Goal: Task Accomplishment & Management: Manage account settings

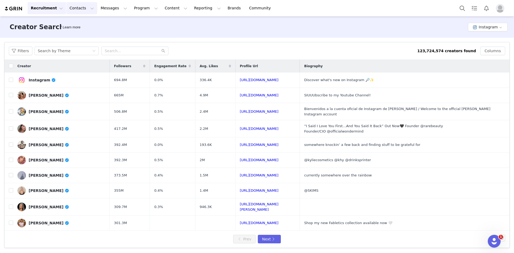
click at [82, 8] on button "Contacts Contacts" at bounding box center [81, 8] width 31 height 12
click at [81, 31] on p "Prospects" at bounding box center [75, 34] width 18 height 6
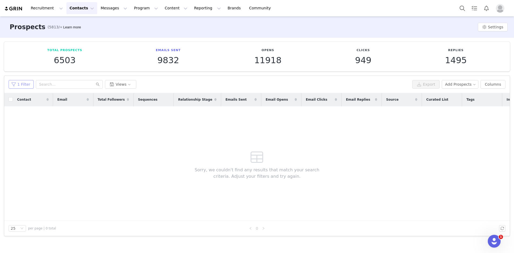
click at [22, 81] on button "1 Filter" at bounding box center [21, 84] width 25 height 9
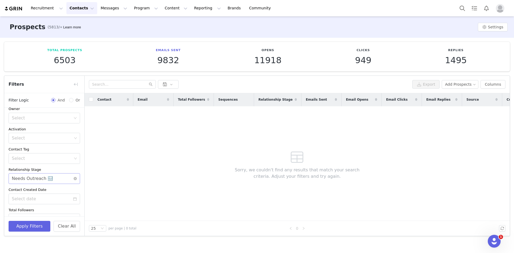
scroll to position [76, 0]
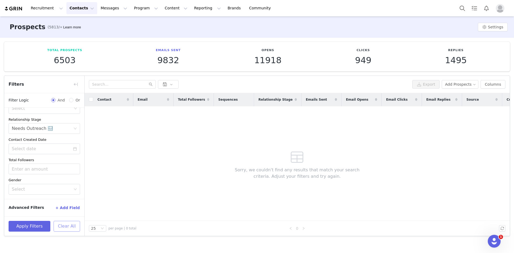
click at [67, 195] on button "Clear All" at bounding box center [67, 226] width 26 height 11
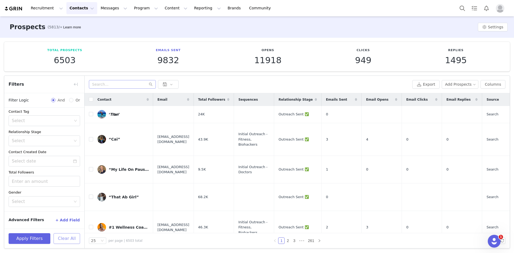
scroll to position [63, 0]
click at [104, 82] on input "text" at bounding box center [122, 84] width 67 height 9
paste input "becca_buford"
type input "becca_buford"
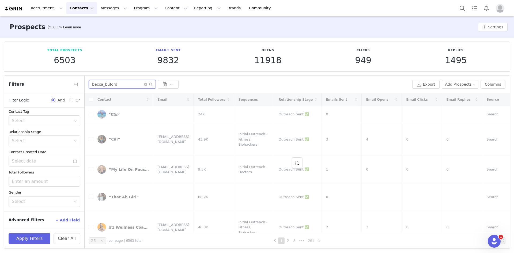
scroll to position [76, 0]
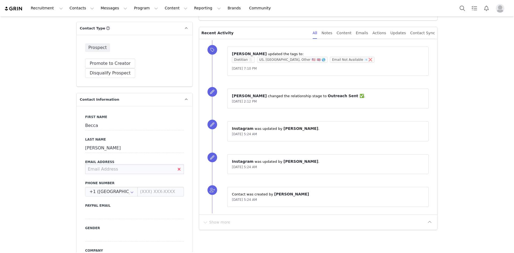
paste input "[EMAIL_ADDRESS][DOMAIN_NAME]"
type input "[EMAIL_ADDRESS][DOMAIN_NAME]"
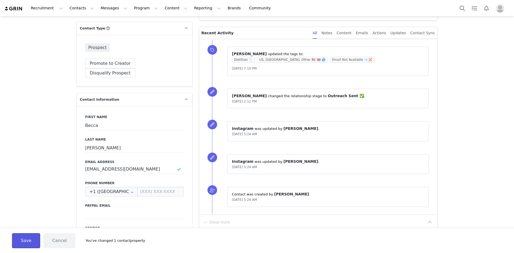
click at [17, 245] on button "Save" at bounding box center [26, 240] width 28 height 15
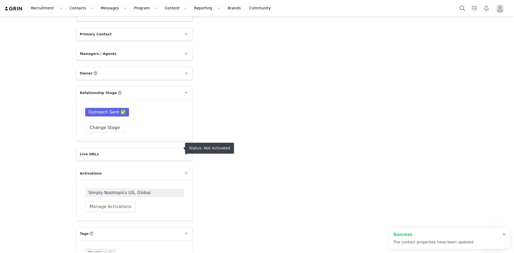
scroll to position [603, 0]
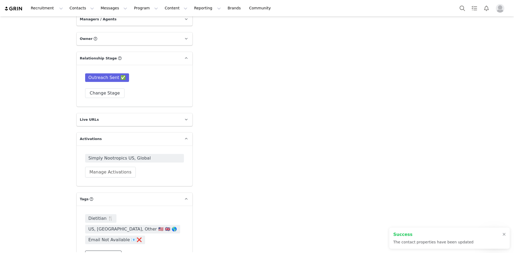
click at [105, 251] on button "Change Tags" at bounding box center [103, 256] width 36 height 10
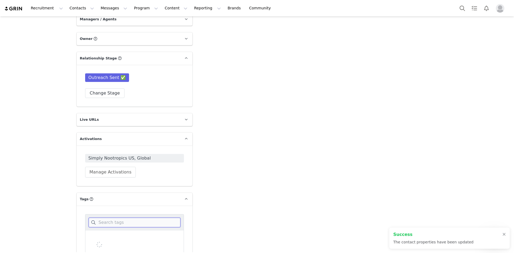
click at [114, 218] on input at bounding box center [135, 223] width 92 height 10
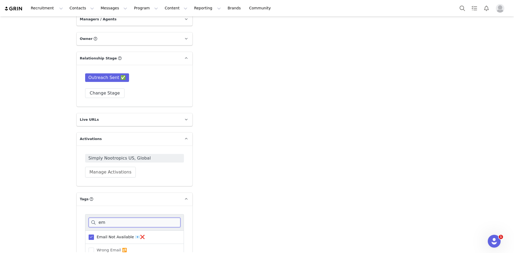
type input "em"
click at [103, 234] on span "Email Not Available 📧❌" at bounding box center [119, 236] width 51 height 5
click at [94, 234] on input "Email Not Available 📧❌" at bounding box center [94, 234] width 0 height 0
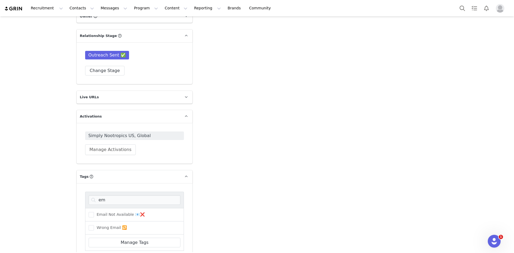
scroll to position [643, 0]
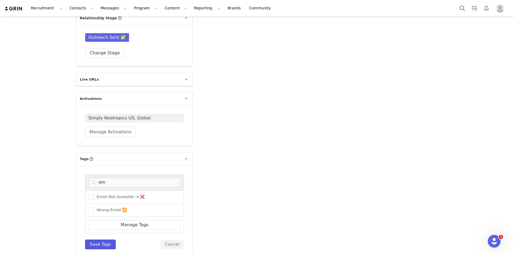
click at [102, 240] on button "Save Tags" at bounding box center [100, 245] width 31 height 10
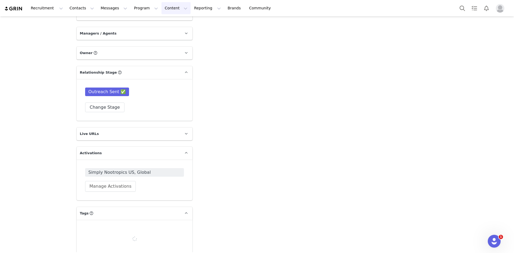
scroll to position [592, 0]
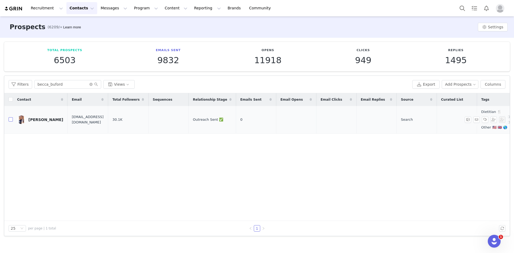
click at [11, 118] on input "checkbox" at bounding box center [11, 119] width 4 height 4
checkbox input "true"
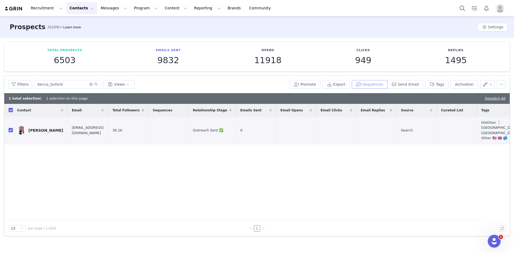
click at [374, 84] on button "Sequences" at bounding box center [369, 84] width 35 height 9
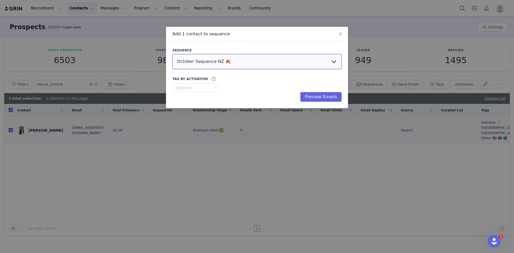
click at [206, 61] on select "October Sequence NZ 🍂 Initial Outreach - Doctors Welcome Email US, UK, Global W…" at bounding box center [256, 61] width 169 height 15
select select "a79bbf09-5d96-488b-94a1-579d04f25556"
click at [172, 54] on select "October Sequence NZ 🍂 Initial Outreach - Doctors Welcome Email US, UK, Global W…" at bounding box center [256, 61] width 169 height 15
click at [327, 95] on button "Preview Emails" at bounding box center [320, 97] width 41 height 10
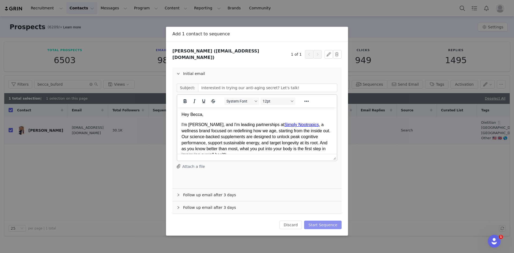
click at [329, 221] on button "Start Sequence" at bounding box center [322, 225] width 37 height 9
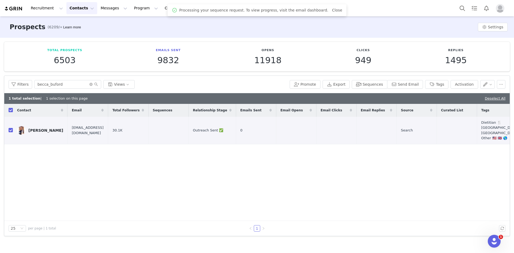
click at [12, 110] on input "checkbox" at bounding box center [11, 110] width 4 height 4
checkbox input "false"
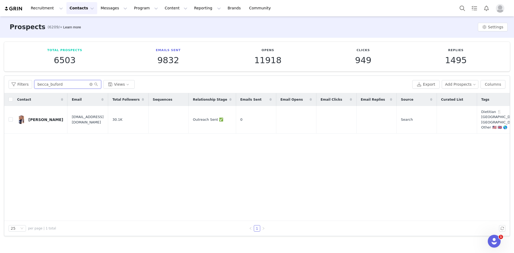
click at [52, 85] on input "becca_buford" at bounding box center [67, 84] width 67 height 9
paste input "bengreen_87"
click at [52, 85] on input "becca_bubengreen_87ord" at bounding box center [67, 84] width 67 height 9
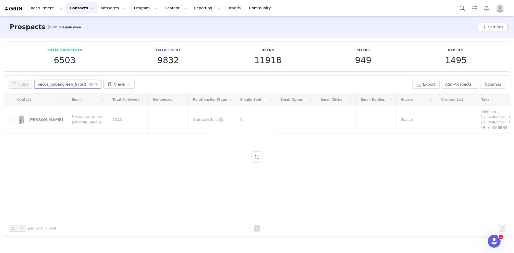
click at [52, 85] on input "becca_bubengreen_87ord" at bounding box center [67, 84] width 67 height 9
paste input "ngreen_87"
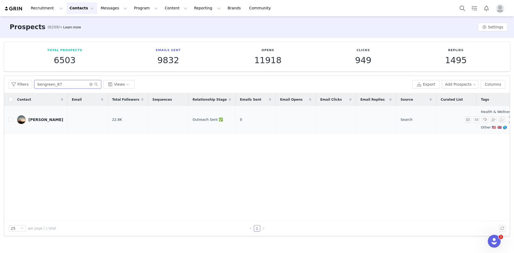
type input "bengreen_87"
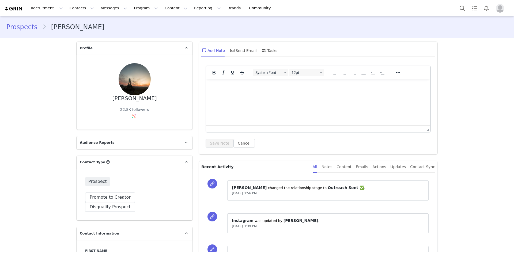
scroll to position [134, 0]
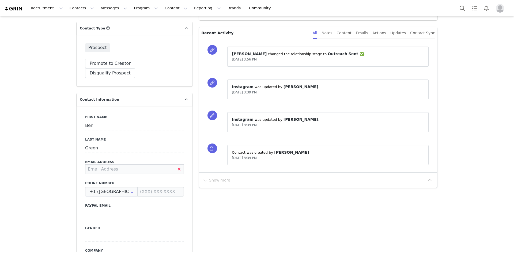
click at [109, 164] on input at bounding box center [134, 169] width 99 height 10
paste input "bengreenplastering@gmail.com"
type input "bengreenplastering@gmail.com"
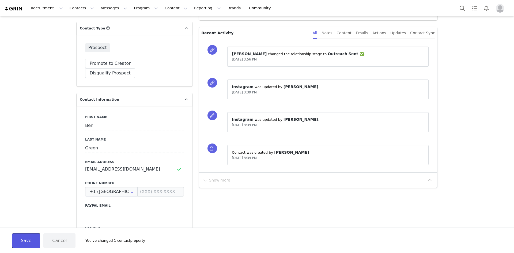
click at [32, 242] on button "Save" at bounding box center [26, 240] width 28 height 15
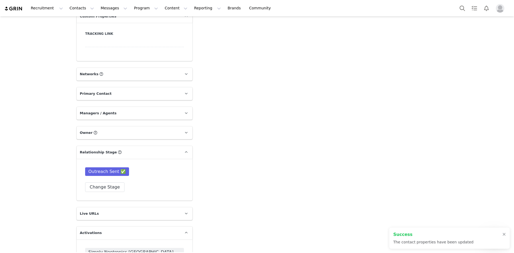
scroll to position [603, 0]
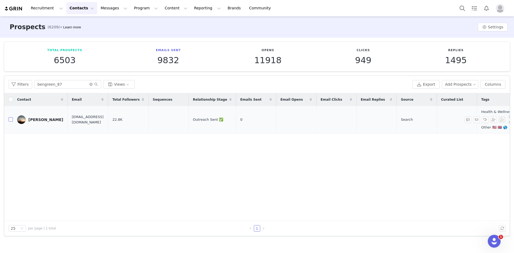
click at [10, 121] on input "checkbox" at bounding box center [11, 119] width 4 height 4
checkbox input "true"
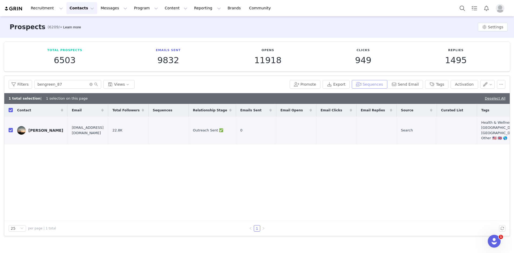
click at [380, 85] on button "Sequences" at bounding box center [369, 84] width 35 height 9
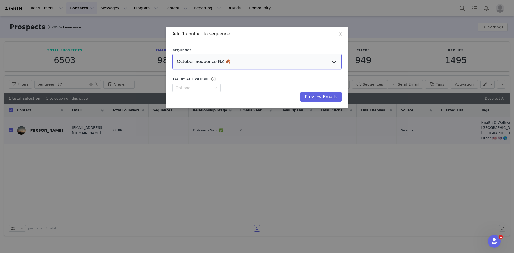
click at [230, 60] on select "October Sequence NZ 🍂 Initial Outreach - Doctors Welcome Email [GEOGRAPHIC_DATA…" at bounding box center [256, 61] width 169 height 15
select select "521d993c-5140-4566-85b1-fa060c7a3829"
click at [172, 54] on select "October Sequence NZ 🍂 Initial Outreach - Doctors Welcome Email [GEOGRAPHIC_DATA…" at bounding box center [256, 61] width 169 height 15
click at [315, 97] on button "Preview Emails" at bounding box center [320, 97] width 41 height 10
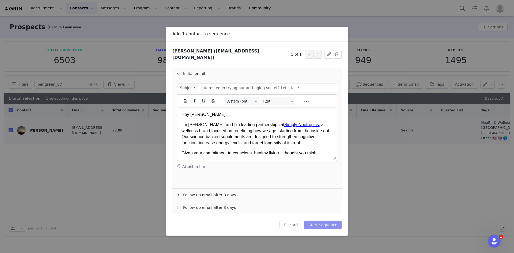
click at [323, 221] on button "Start Sequence" at bounding box center [322, 225] width 37 height 9
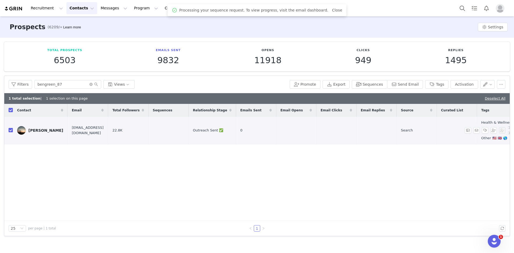
click at [11, 130] on input "checkbox" at bounding box center [11, 130] width 4 height 4
checkbox input "false"
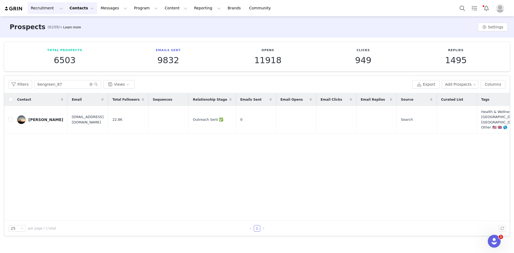
click at [39, 7] on button "Recruitment Recruitment" at bounding box center [47, 8] width 39 height 12
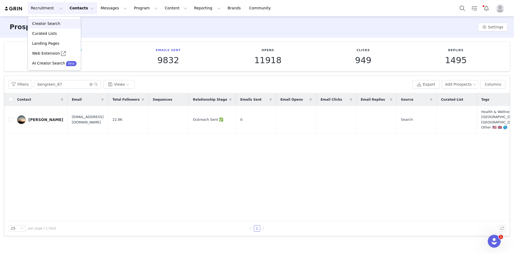
click at [55, 21] on link "Creator Search" at bounding box center [54, 24] width 53 height 10
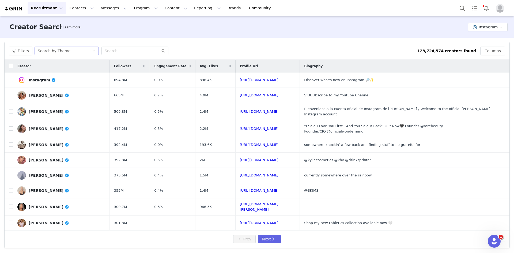
click at [55, 53] on div "Search by Theme" at bounding box center [54, 51] width 33 height 8
click at [62, 71] on li "Search by Creator" at bounding box center [66, 70] width 67 height 9
click at [111, 53] on input "text" at bounding box center [134, 51] width 67 height 9
paste input "thefatimasilva"
type input "thefatimasilva"
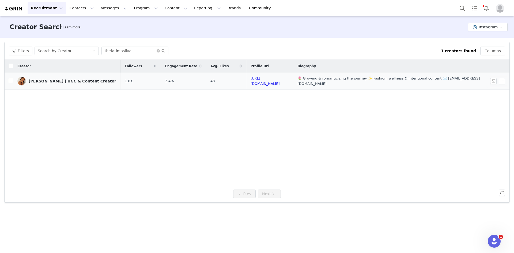
click at [12, 80] on input "checkbox" at bounding box center [11, 81] width 4 height 4
checkbox input "true"
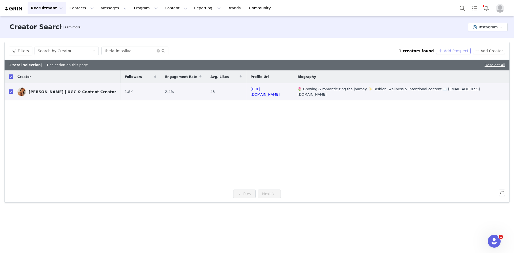
click at [451, 52] on button "Add Prospect" at bounding box center [453, 51] width 35 height 6
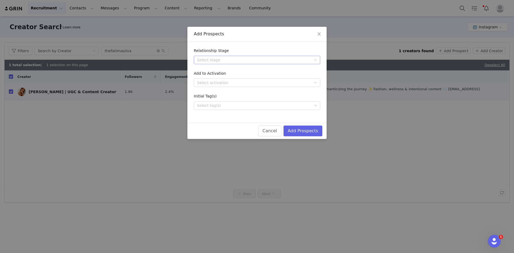
click at [221, 58] on div "Select stage" at bounding box center [254, 59] width 114 height 5
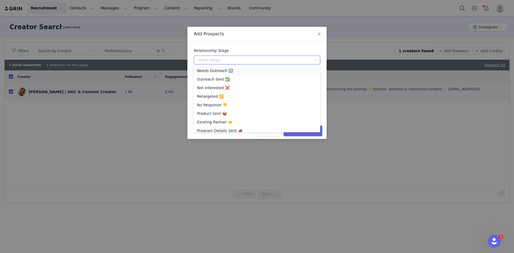
click at [225, 71] on li "Needs Outreach 🔜" at bounding box center [257, 70] width 126 height 9
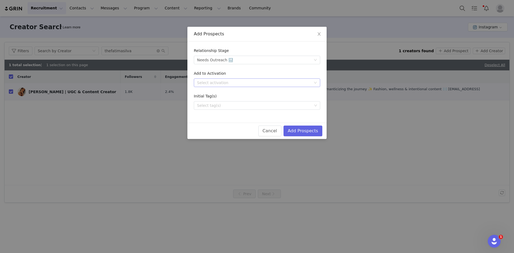
click at [217, 85] on div "Select activation" at bounding box center [254, 82] width 114 height 5
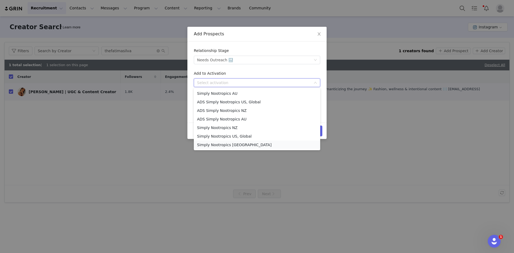
click at [224, 146] on li "Simply Nootropics [GEOGRAPHIC_DATA]" at bounding box center [257, 145] width 126 height 9
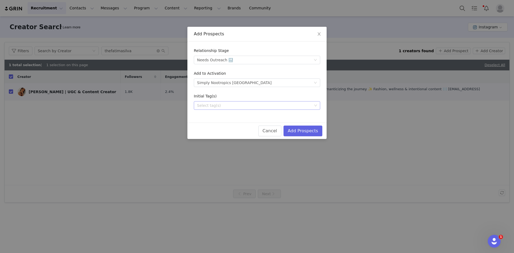
click at [225, 105] on div "Select tag(s)" at bounding box center [254, 105] width 115 height 5
click at [225, 100] on div "Initial Tag(s)" at bounding box center [257, 97] width 126 height 8
click at [224, 103] on div "Select tag(s)" at bounding box center [254, 105] width 115 height 5
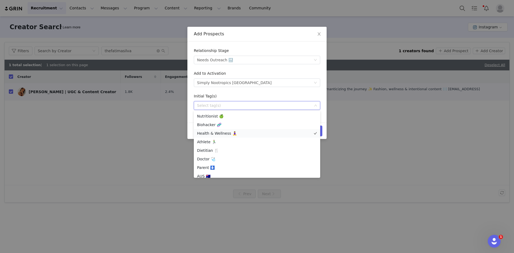
click at [223, 134] on li "Health & Wellness 🧘‍♀️" at bounding box center [257, 133] width 126 height 9
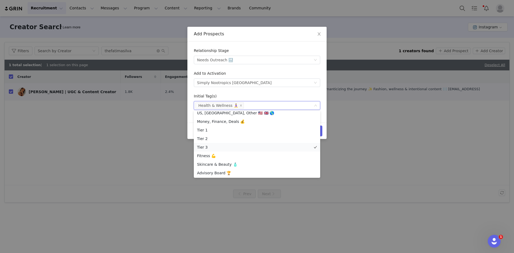
scroll to position [54, 0]
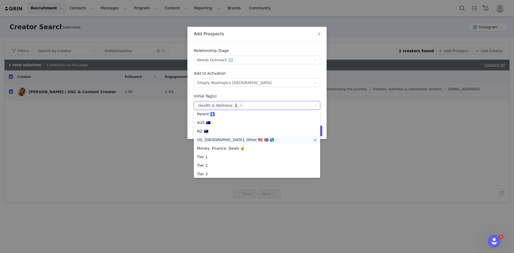
click at [220, 141] on li "US, [GEOGRAPHIC_DATA], Other 🇺🇸 🇬🇧 🌎" at bounding box center [257, 139] width 126 height 9
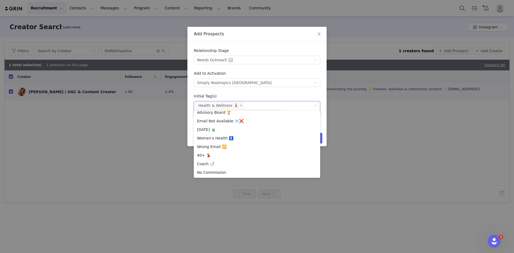
scroll to position [138, 0]
click at [293, 94] on div "Initial Tag(s)" at bounding box center [257, 97] width 126 height 8
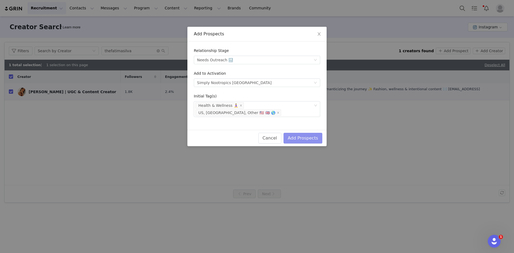
click at [311, 133] on button "Add Prospects" at bounding box center [302, 138] width 39 height 11
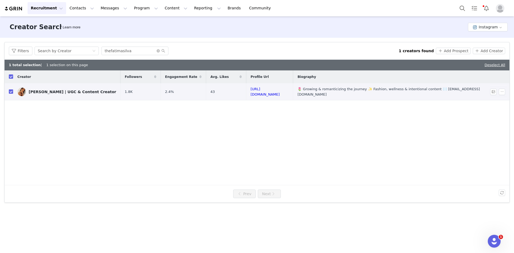
click at [11, 92] on input "checkbox" at bounding box center [11, 91] width 4 height 4
checkbox input "false"
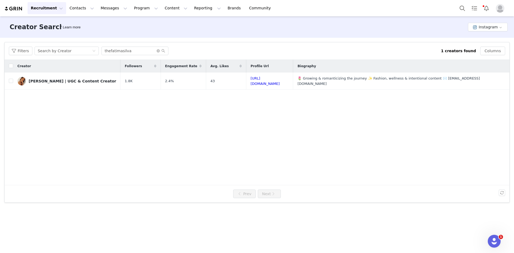
click at [232, 28] on div "Creator Search Learn more Instagram" at bounding box center [257, 26] width 514 height 21
click at [109, 11] on button "Messages Messages" at bounding box center [113, 8] width 33 height 12
click at [72, 10] on button "Contacts Contacts" at bounding box center [81, 8] width 31 height 12
click at [79, 32] on p "Prospects" at bounding box center [75, 34] width 18 height 6
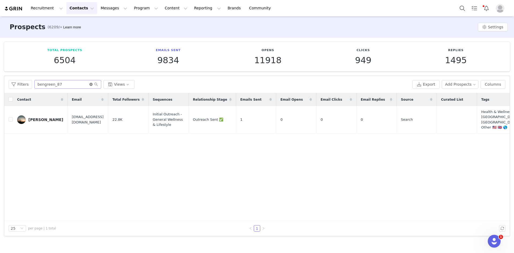
click at [89, 85] on icon "icon: close-circle" at bounding box center [90, 84] width 3 height 3
click at [67, 85] on input "text" at bounding box center [67, 84] width 67 height 9
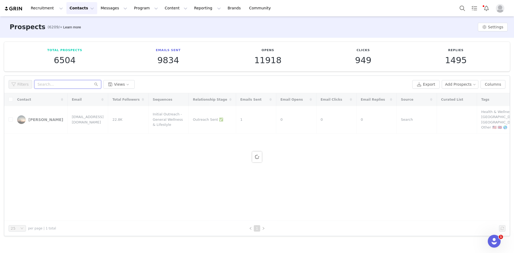
paste input "beckalosesit"
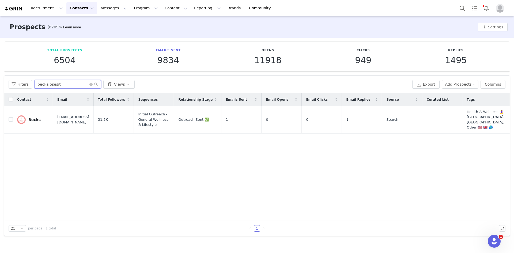
click at [46, 84] on input "beckalosesit" at bounding box center [67, 84] width 67 height 9
paste input "probsaubs"
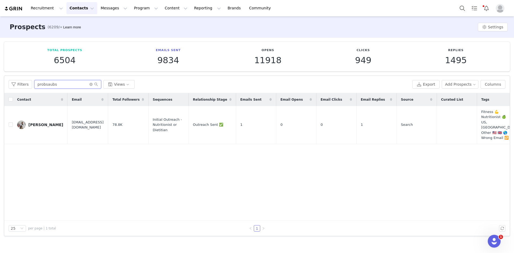
click at [46, 84] on input "probsaubs" at bounding box center [67, 84] width 67 height 9
paste input "benlombardphysiotherapy"
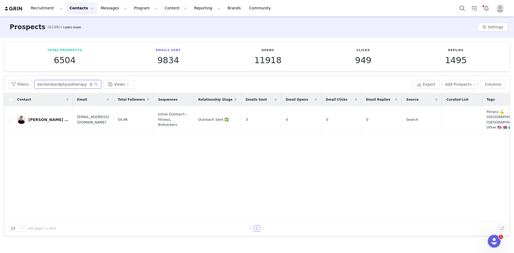
click at [52, 88] on input "benlombardphysiotherapy" at bounding box center [67, 84] width 67 height 9
paste input "peacheyyb"
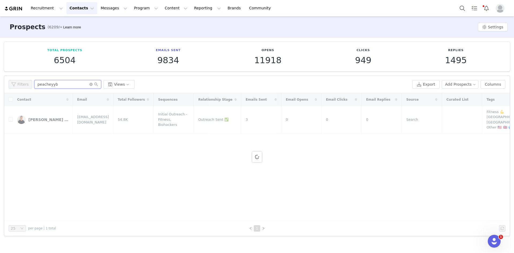
type input "peacheyyb"
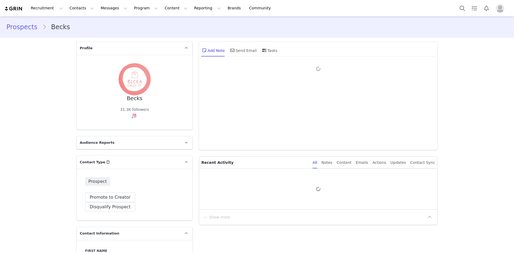
type input "+1 ([GEOGRAPHIC_DATA])"
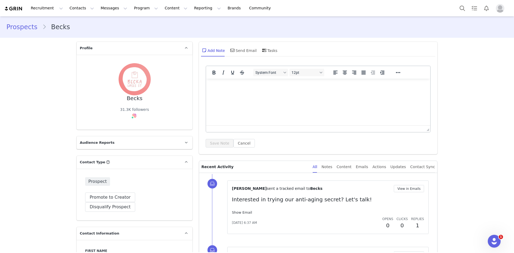
click at [238, 214] on link "Show Email" at bounding box center [242, 212] width 20 height 4
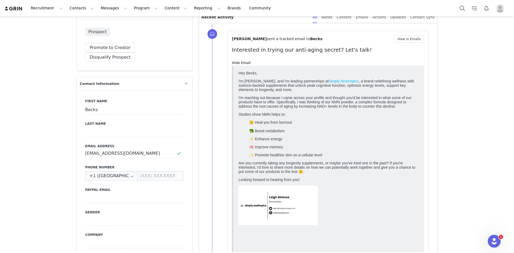
scroll to position [80, 0]
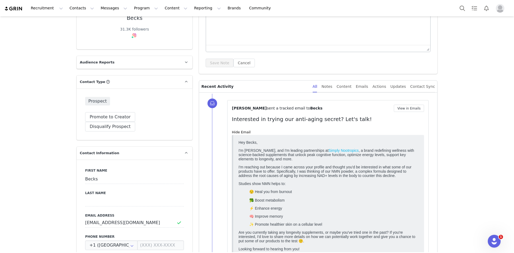
drag, startPoint x: 293, startPoint y: 118, endPoint x: 352, endPoint y: 121, distance: 59.0
click at [352, 121] on div "[PERSON_NAME] sent a tracked email to Becks View in Emails Interested in trying…" at bounding box center [327, 224] width 201 height 248
copy p "Interested in trying our anti-aging secret? Let's talk!"
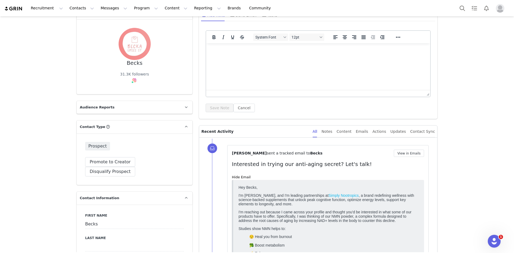
scroll to position [0, 0]
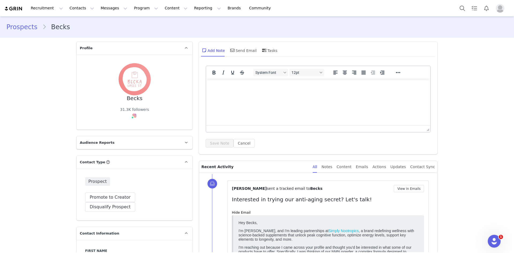
drag, startPoint x: 234, startPoint y: 49, endPoint x: 278, endPoint y: 63, distance: 46.0
click at [234, 48] on div "Send Email" at bounding box center [243, 50] width 28 height 13
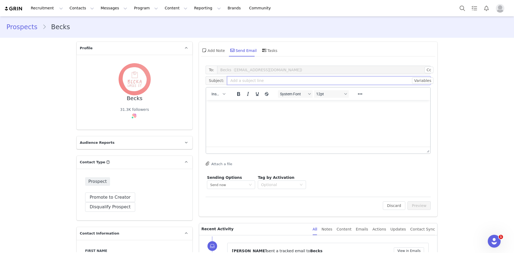
click at [242, 81] on input "text" at bounding box center [329, 80] width 204 height 9
paste input "Interested in trying our anti-aging secret? Let's talk!"
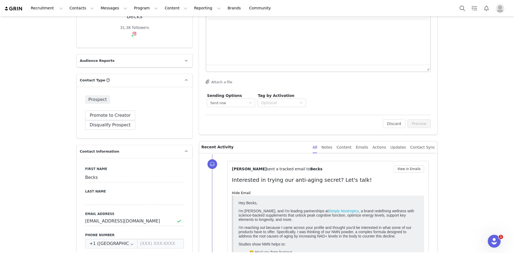
scroll to position [161, 0]
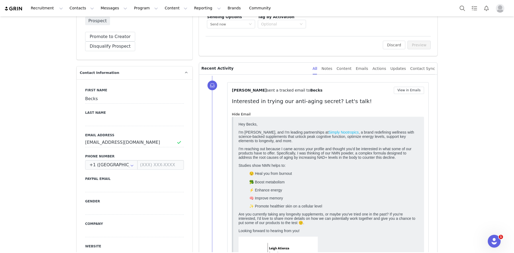
type input "Interested in trying our anti-aging secret? Let's talk!"
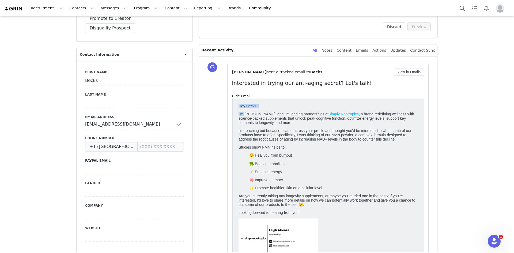
scroll to position [187, 0]
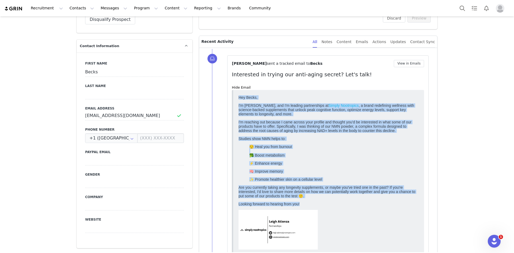
copy body "Hey Becks, I'm Leigh, and I'm leading partnerships at Simply Nootropics , a bra…"
drag, startPoint x: 237, startPoint y: 95, endPoint x: 300, endPoint y: 211, distance: 131.6
click at [300, 211] on html "Hey Becks, I'm Leigh, and I'm leading partnerships at Simply Nootropics , a bra…" at bounding box center [328, 187] width 184 height 188
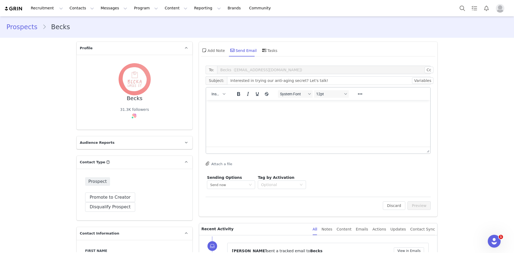
click at [258, 115] on html at bounding box center [318, 107] width 224 height 14
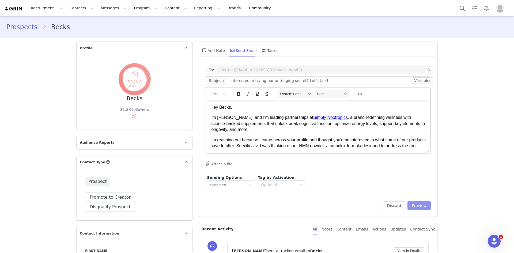
click at [413, 204] on button "Preview" at bounding box center [418, 205] width 23 height 9
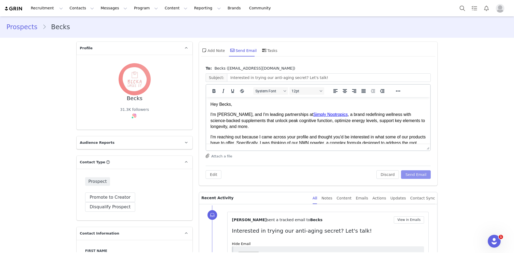
click at [411, 173] on button "Send Email" at bounding box center [416, 174] width 30 height 9
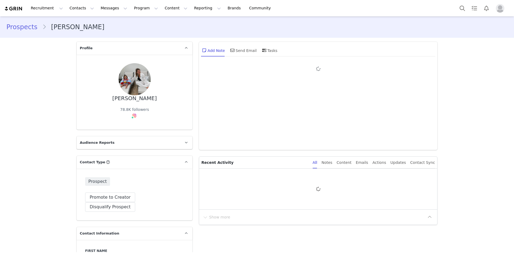
type input "+1 ([GEOGRAPHIC_DATA])"
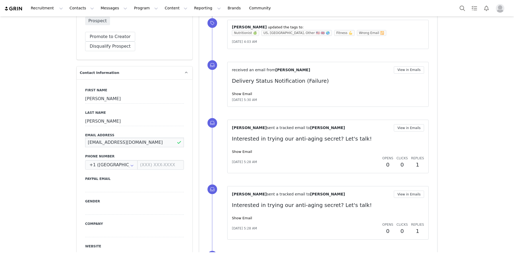
click at [109, 138] on input "[EMAIL_ADDRESS][DOMAIN_NAME]" at bounding box center [134, 143] width 99 height 10
paste input
type input "[EMAIL_ADDRESS][DOMAIN_NAME]"
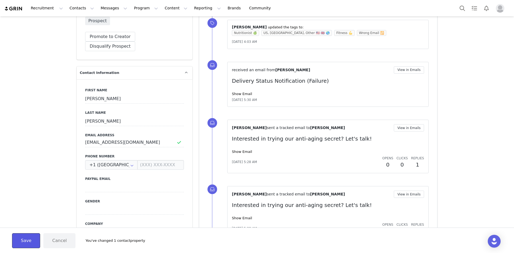
click at [36, 240] on button "Save" at bounding box center [26, 240] width 28 height 15
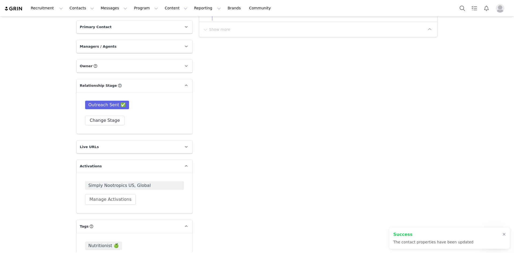
scroll to position [603, 0]
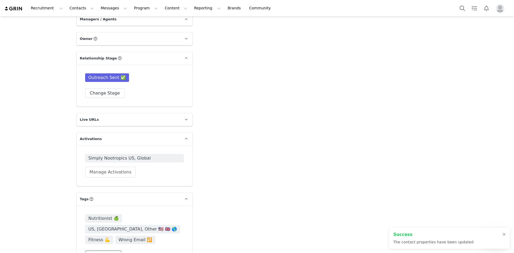
click at [103, 251] on button "Change Tags" at bounding box center [103, 256] width 36 height 10
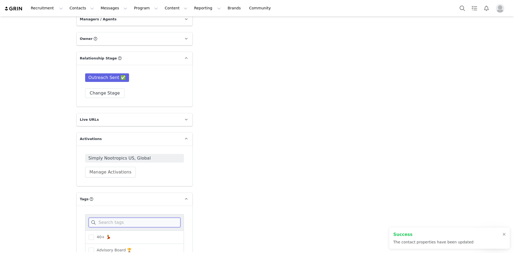
click at [108, 218] on input at bounding box center [135, 223] width 92 height 10
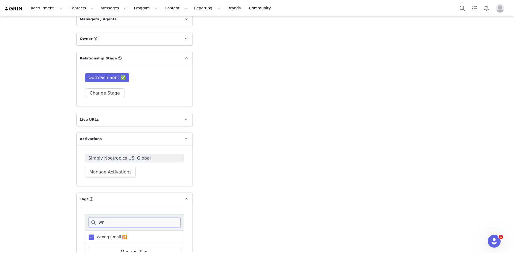
type input "wr"
click at [104, 234] on span "Wrong Email 🔂" at bounding box center [110, 236] width 33 height 5
click at [94, 234] on input "Wrong Email 🔂" at bounding box center [94, 234] width 0 height 0
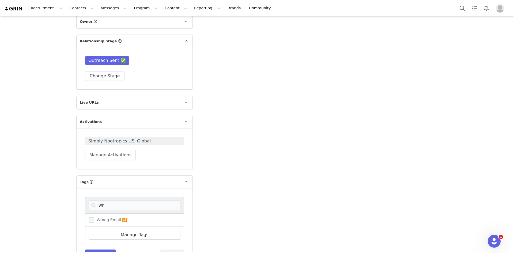
scroll to position [629, 0]
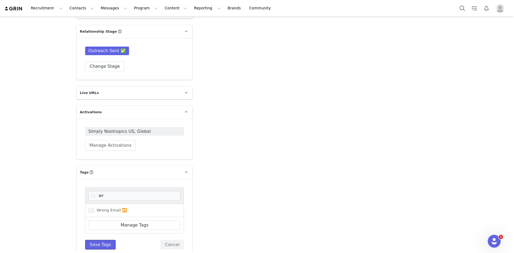
click at [103, 240] on button "Save Tags" at bounding box center [100, 245] width 31 height 10
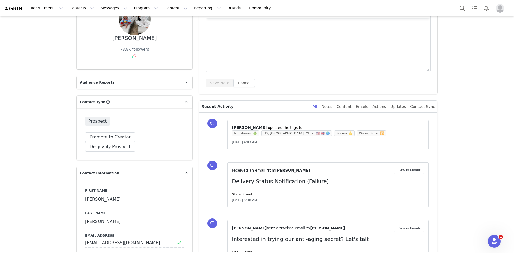
scroll to position [121, 0]
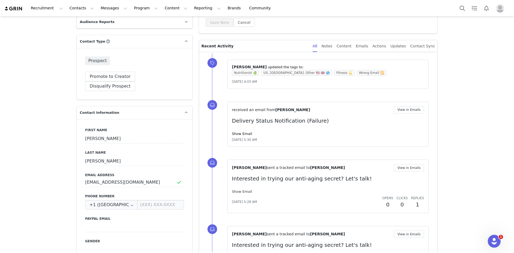
click at [247, 191] on link "Show Email" at bounding box center [242, 192] width 20 height 4
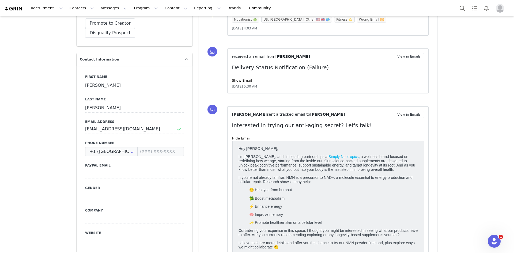
scroll to position [228, 0]
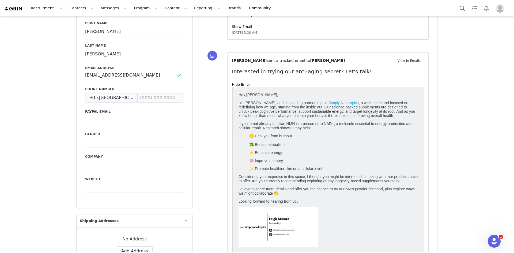
drag, startPoint x: 363, startPoint y: 70, endPoint x: 230, endPoint y: 73, distance: 133.6
click at [232, 73] on p "Interested in trying our anti-aging secret? Let's talk!" at bounding box center [328, 71] width 192 height 8
copy p "Interested in trying our anti-aging secret? Let's talk!"
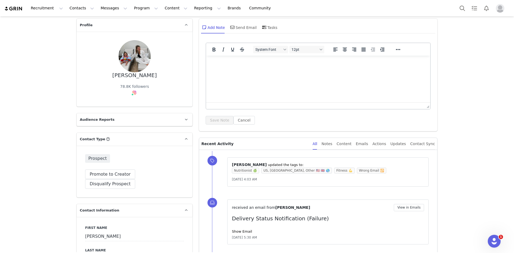
scroll to position [0, 0]
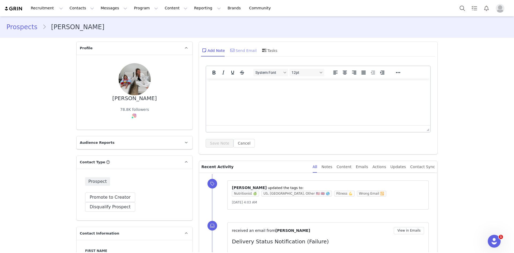
click at [234, 51] on div "Send Email" at bounding box center [243, 50] width 28 height 13
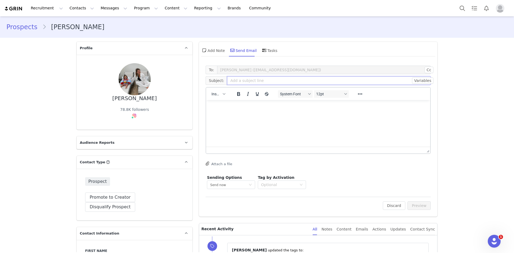
click at [233, 78] on input "text" at bounding box center [329, 80] width 204 height 9
paste input "Interested in trying our anti-aging secret? Let's talk!"
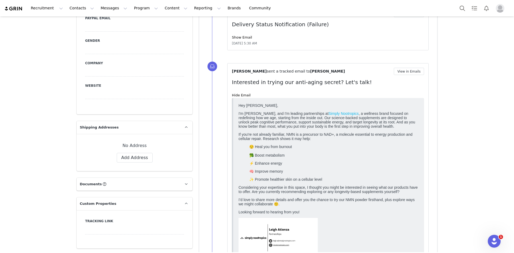
scroll to position [348, 0]
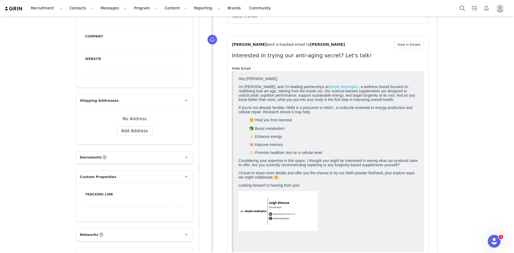
type input "Interested in trying our anti-aging secret? Let's talk!"
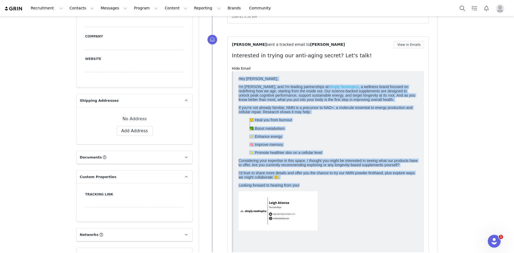
drag, startPoint x: 238, startPoint y: 76, endPoint x: 298, endPoint y: 175, distance: 115.4
click at [301, 193] on html "Hey Aubrey, I'm Leigh, and I'm leading partnerships at Simply Nootropics , a we…" at bounding box center [328, 168] width 184 height 188
copy body "Hey Aubrey, I'm Leigh, and I'm leading partnerships at Simply Nootropics , a we…"
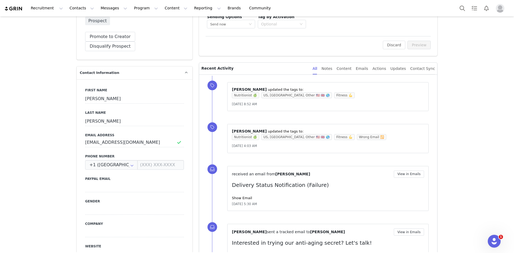
scroll to position [54, 0]
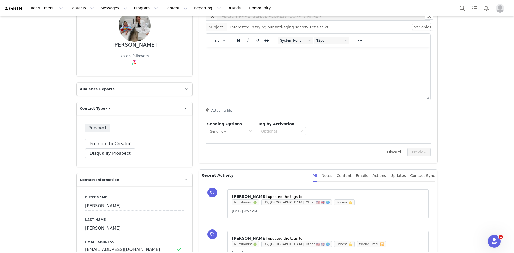
click at [246, 61] on html at bounding box center [318, 54] width 224 height 14
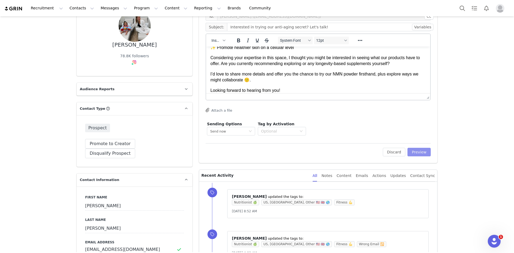
click at [421, 153] on button "Preview" at bounding box center [418, 152] width 23 height 9
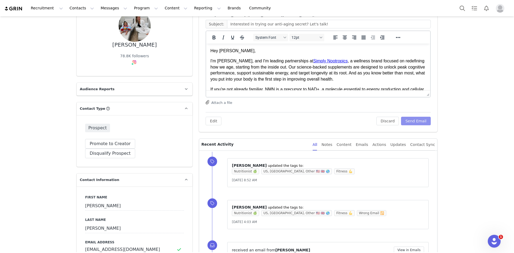
scroll to position [0, 0]
click at [415, 120] on button "Send Email" at bounding box center [416, 121] width 30 height 9
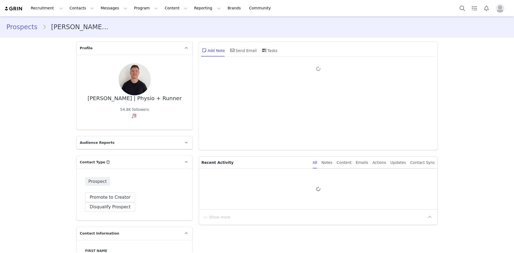
type input "+1 ([GEOGRAPHIC_DATA])"
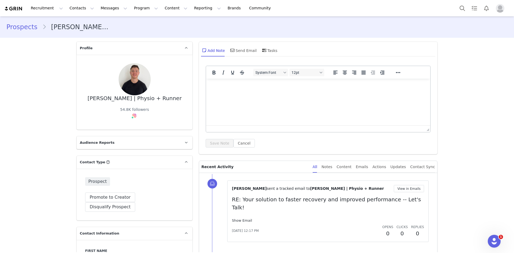
click at [240, 218] on link "Show Email" at bounding box center [242, 220] width 20 height 4
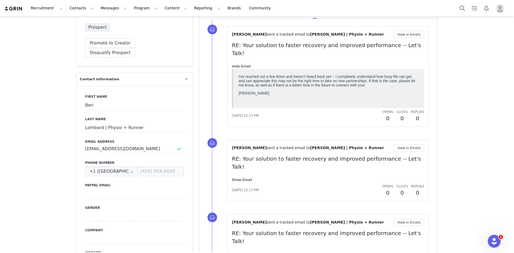
scroll to position [187, 0]
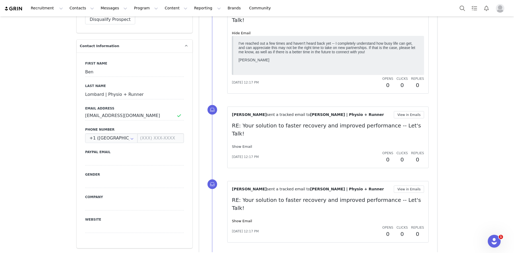
click at [238, 145] on link "Show Email" at bounding box center [242, 147] width 20 height 4
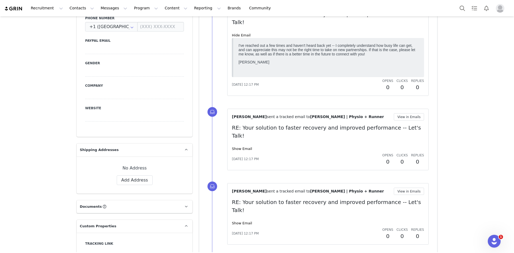
scroll to position [348, 0]
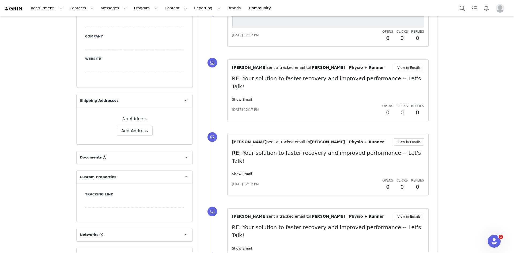
click at [240, 97] on link "Show Email" at bounding box center [242, 99] width 20 height 4
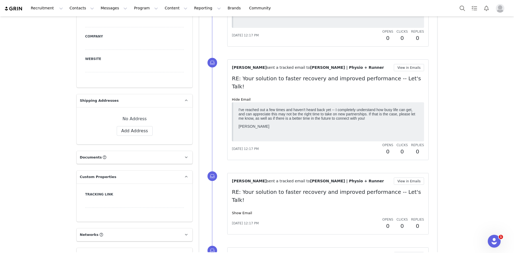
scroll to position [0, 0]
click at [236, 211] on link "Show Email" at bounding box center [242, 213] width 20 height 4
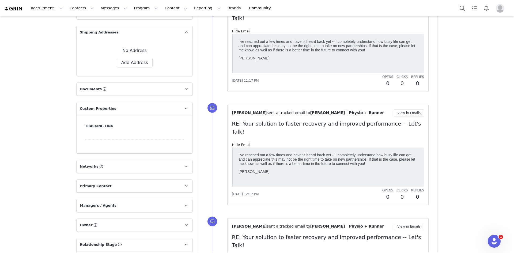
scroll to position [482, 0]
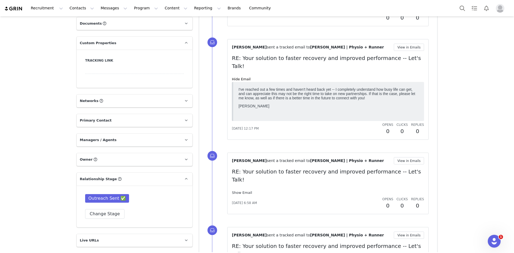
click at [241, 191] on link "Show Email" at bounding box center [242, 193] width 20 height 4
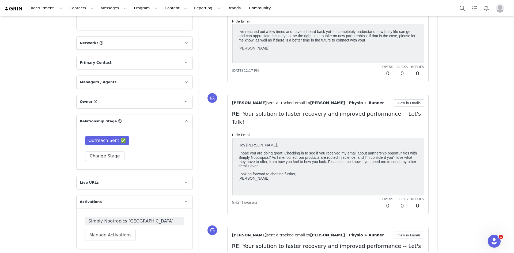
scroll to position [616, 0]
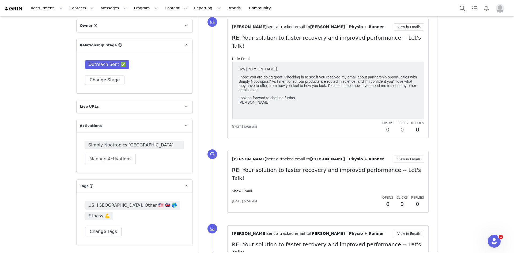
click at [238, 156] on div "Carina de Lemos sent a tracked email to Ben Lombard | Physio + Runner View in E…" at bounding box center [328, 182] width 192 height 52
click at [240, 189] on link "Show Email" at bounding box center [242, 191] width 20 height 4
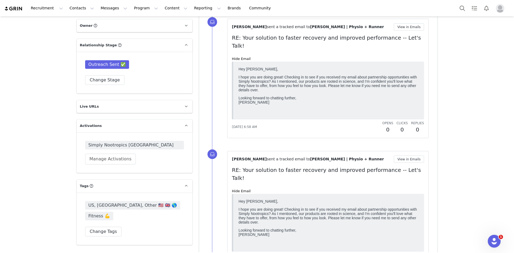
scroll to position [749, 0]
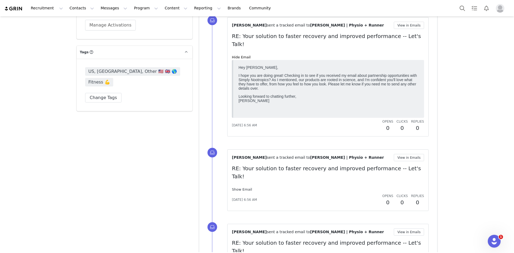
click at [243, 187] on link "Show Email" at bounding box center [242, 189] width 20 height 4
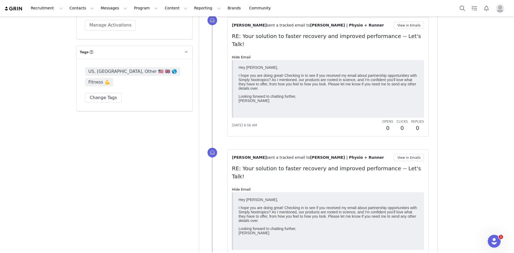
scroll to position [857, 0]
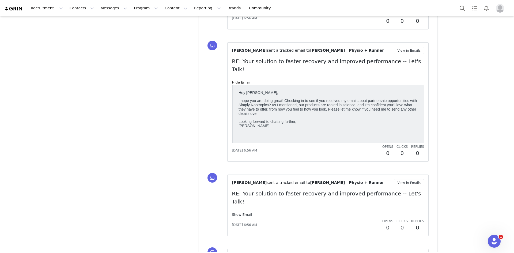
click at [241, 213] on link "Show Email" at bounding box center [242, 215] width 20 height 4
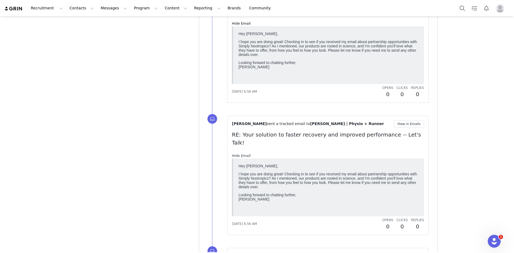
scroll to position [964, 0]
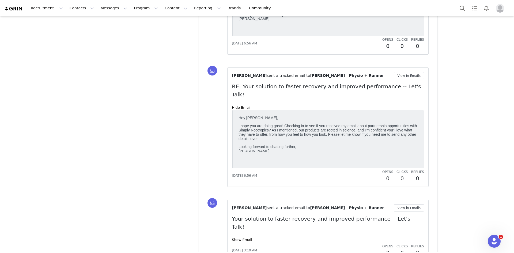
click at [244, 204] on div "Leigh Atienza sent a tracked email to Ben Lombard | Physio + Runner View in Ema…" at bounding box center [328, 230] width 192 height 52
click at [244, 238] on link "Show Email" at bounding box center [242, 240] width 20 height 4
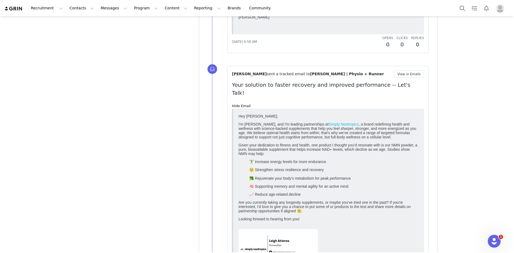
scroll to position [937, 0]
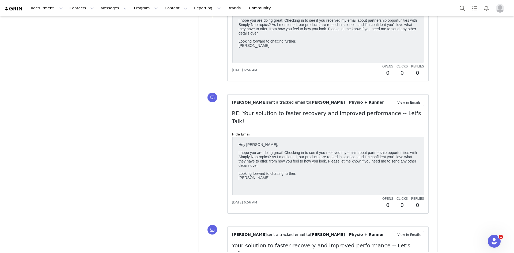
drag, startPoint x: 230, startPoint y: 183, endPoint x: 402, endPoint y: 183, distance: 171.6
click at [401, 241] on p "Your solution to faster recovery and improved performance -- Let's Talk!" at bounding box center [328, 249] width 192 height 16
copy p "Your solution to faster recovery and improved performance -- Let's Talk!"
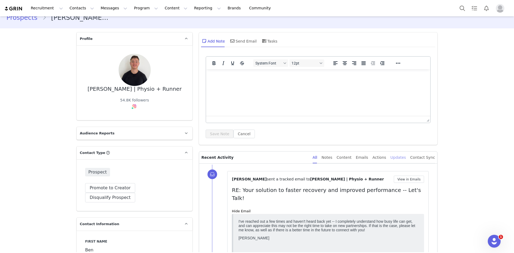
scroll to position [0, 0]
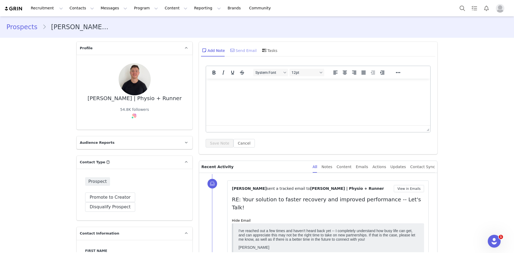
click at [235, 51] on div "Send Email" at bounding box center [243, 50] width 28 height 13
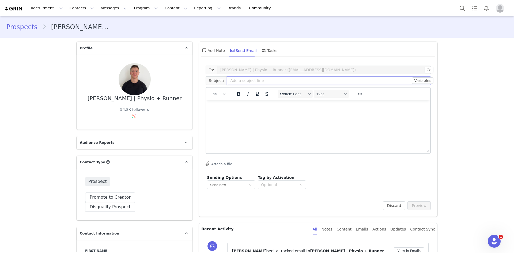
click at [236, 82] on input "text" at bounding box center [329, 80] width 204 height 9
paste input "Your solution to faster recovery and improved performance -- Let's Talk!"
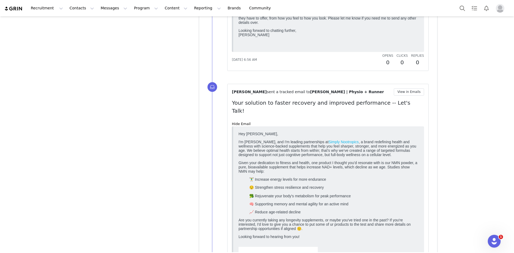
scroll to position [1097, 0]
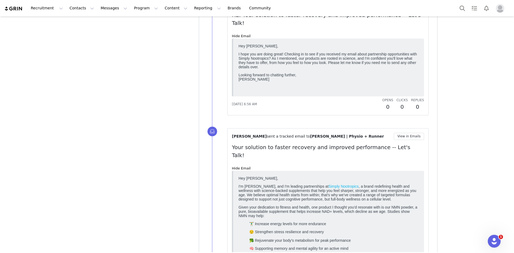
type input "Your solution to faster recovery and improved performance -- Let's Talk!"
drag, startPoint x: 261, startPoint y: 206, endPoint x: 308, endPoint y: 291, distance: 97.9
copy body "Hey Ben, I'm Leigh, and I'm leading partnerships at Simply Nootropics , a brand…"
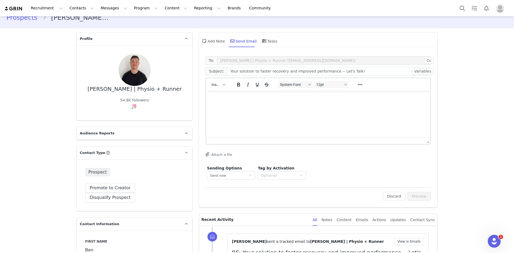
scroll to position [0, 0]
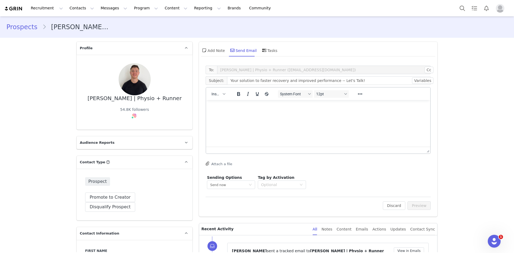
click at [260, 115] on html at bounding box center [318, 107] width 224 height 14
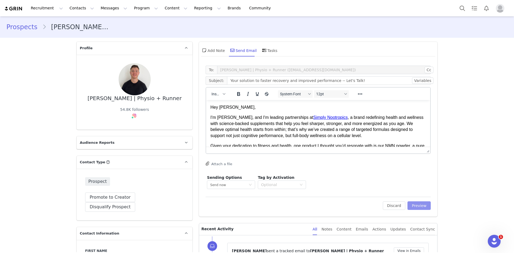
click at [420, 204] on button "Preview" at bounding box center [418, 205] width 23 height 9
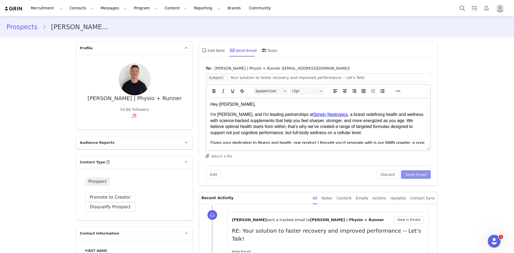
click at [423, 178] on button "Send Email" at bounding box center [416, 174] width 30 height 9
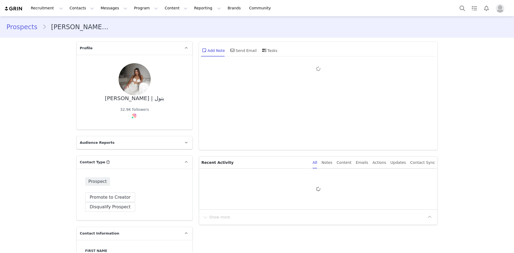
type input "+1 ([GEOGRAPHIC_DATA])"
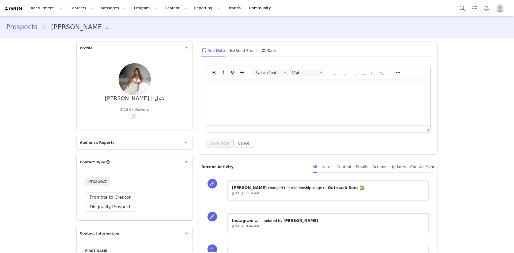
scroll to position [134, 0]
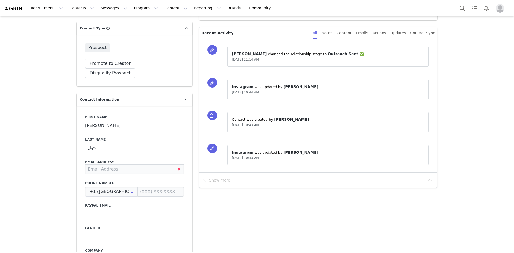
click at [104, 164] on input at bounding box center [134, 169] width 99 height 10
paste input "[EMAIL_ADDRESS][DOMAIN_NAME]"
type input "[EMAIL_ADDRESS][DOMAIN_NAME]"
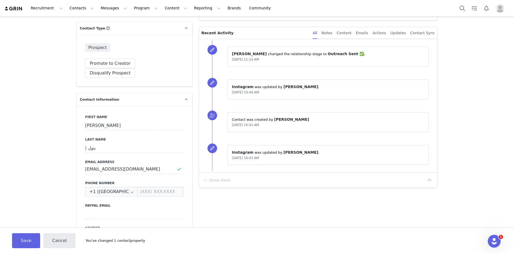
scroll to position [0, 0]
click at [26, 244] on button "Save" at bounding box center [26, 240] width 28 height 15
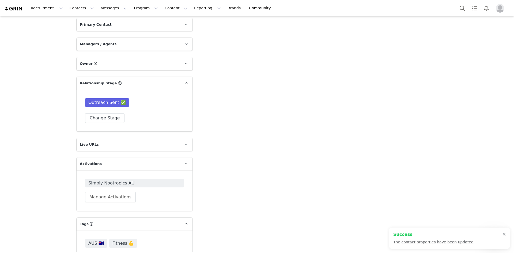
scroll to position [592, 0]
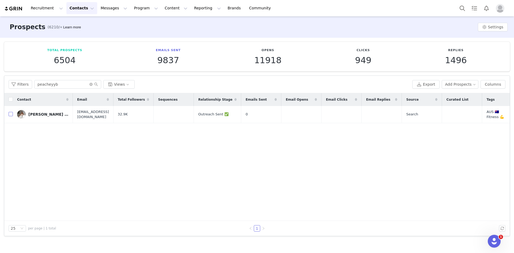
click at [10, 114] on input "checkbox" at bounding box center [11, 114] width 4 height 4
checkbox input "true"
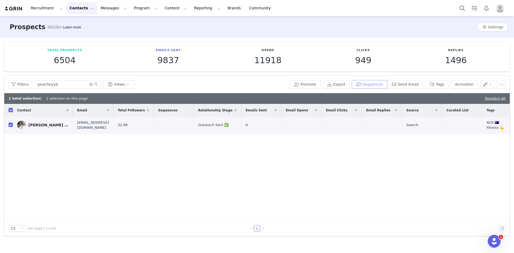
click at [383, 85] on button "Sequences" at bounding box center [369, 84] width 35 height 9
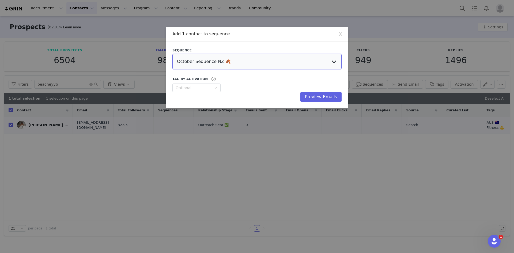
click at [202, 56] on select "October Sequence NZ 🍂 Initial Outreach - Doctors Welcome Email [GEOGRAPHIC_DATA…" at bounding box center [256, 61] width 169 height 15
select select "521d993c-5140-4566-85b1-fa060c7a3829"
click at [172, 54] on select "October Sequence NZ 🍂 Initial Outreach - Doctors Welcome Email [GEOGRAPHIC_DATA…" at bounding box center [256, 61] width 169 height 15
click at [331, 97] on button "Preview Emails" at bounding box center [320, 97] width 41 height 10
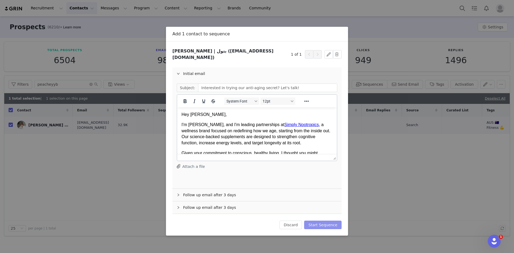
click at [338, 221] on button "Start Sequence" at bounding box center [322, 225] width 37 height 9
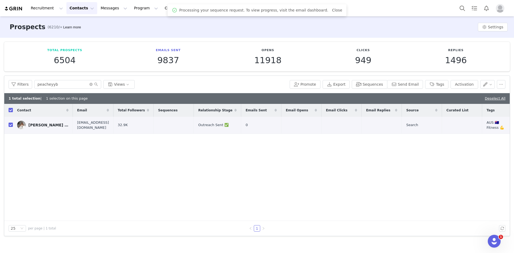
click at [10, 111] on input "checkbox" at bounding box center [11, 110] width 4 height 4
checkbox input "false"
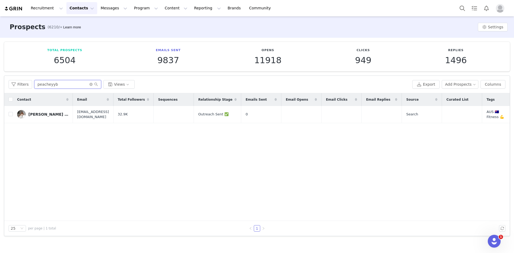
click at [46, 85] on input "peacheyyb" at bounding box center [67, 84] width 67 height 9
paste input "bearstrongmcnaghten"
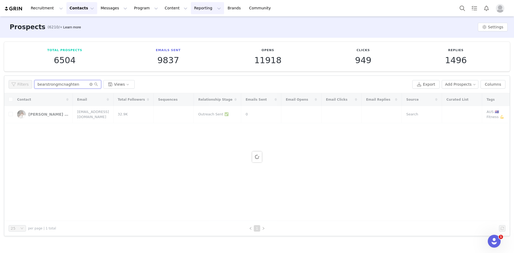
type input "bearstrongmcnaghten"
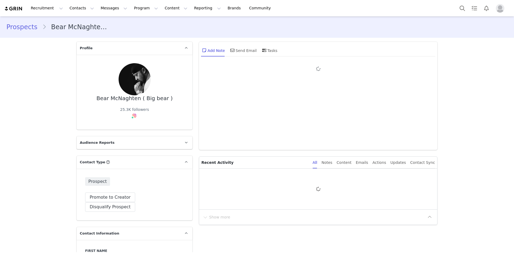
type input "+1 ([GEOGRAPHIC_DATA])"
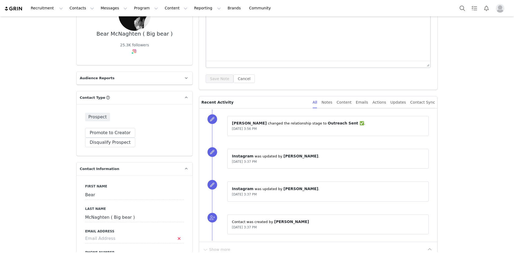
scroll to position [107, 0]
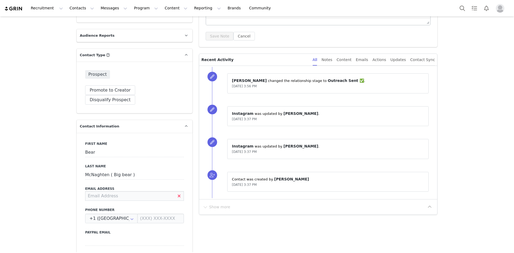
click at [111, 191] on input at bounding box center [134, 196] width 99 height 10
paste input "Info@bearstrong.co.uk"
type input "Info@bearstrong.co.uk"
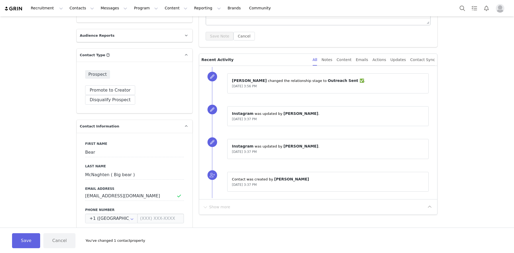
click at [32, 238] on button "Save" at bounding box center [26, 240] width 28 height 15
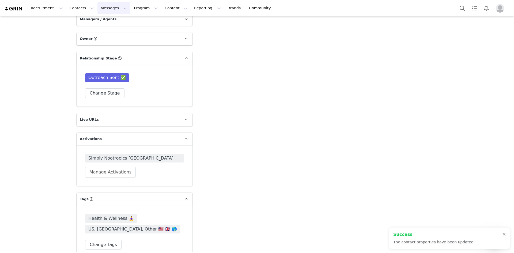
scroll to position [0, 0]
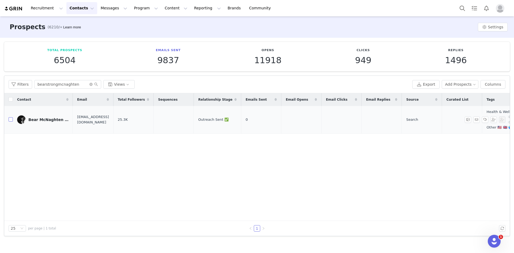
click at [10, 119] on input "checkbox" at bounding box center [11, 119] width 4 height 4
checkbox input "true"
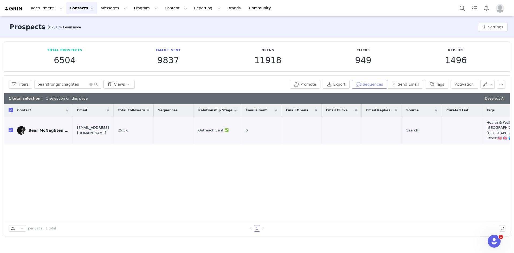
click at [381, 84] on button "Sequences" at bounding box center [369, 84] width 35 height 9
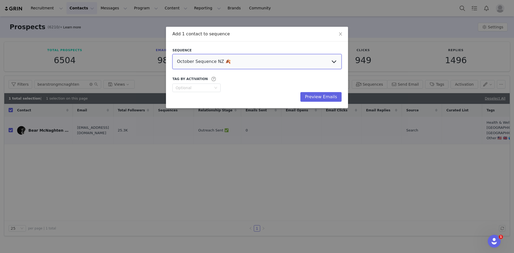
click at [212, 65] on select "October Sequence NZ 🍂 Initial Outreach - Doctors Welcome Email [GEOGRAPHIC_DATA…" at bounding box center [256, 61] width 169 height 15
select select "3e398ca6-7641-43e3-bbca-cc8fb5fcacb3"
click at [172, 54] on select "October Sequence NZ 🍂 Initial Outreach - Doctors Welcome Email [GEOGRAPHIC_DATA…" at bounding box center [256, 61] width 169 height 15
click at [335, 94] on button "Preview Emails" at bounding box center [320, 97] width 41 height 10
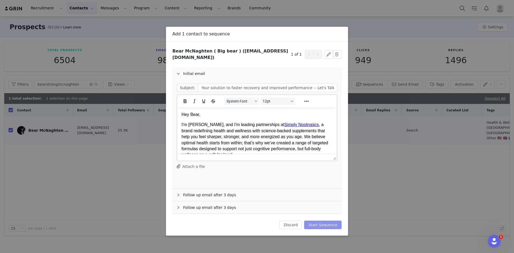
click at [322, 221] on button "Start Sequence" at bounding box center [322, 225] width 37 height 9
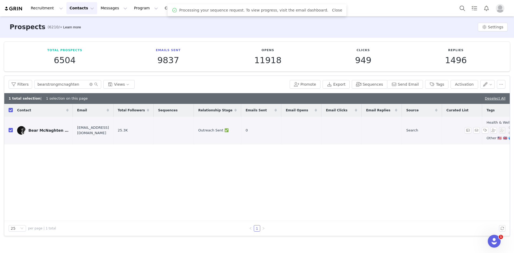
click at [10, 130] on input "checkbox" at bounding box center [11, 130] width 4 height 4
checkbox input "false"
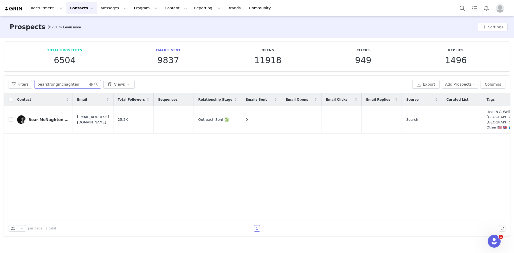
click at [89, 83] on icon "icon: close-circle" at bounding box center [90, 84] width 3 height 3
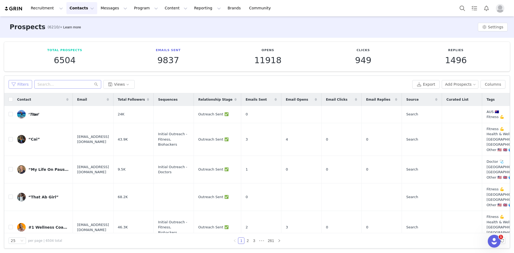
click at [21, 84] on button "Filters" at bounding box center [21, 84] width 24 height 9
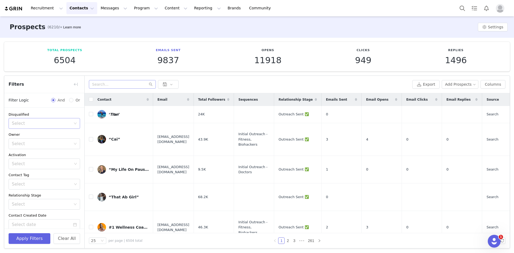
click at [24, 120] on div "Select" at bounding box center [43, 123] width 62 height 10
click at [16, 143] on li "No" at bounding box center [42, 143] width 67 height 9
click at [65, 219] on button "+ Add Field" at bounding box center [67, 220] width 25 height 9
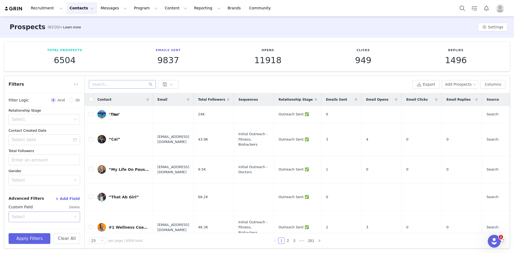
click at [40, 215] on div "Select" at bounding box center [41, 216] width 59 height 5
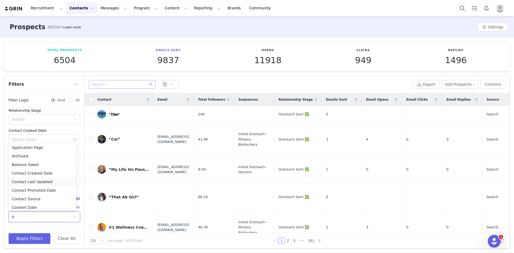
scroll to position [28, 0]
type input "em"
click at [33, 180] on li "Email Opens" at bounding box center [42, 179] width 67 height 9
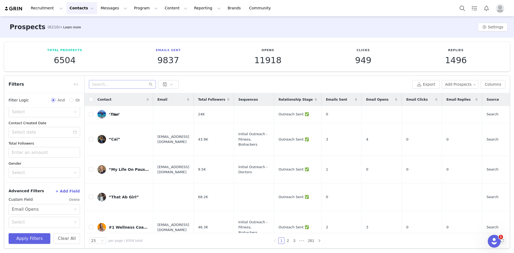
scroll to position [96, 0]
click at [33, 218] on div "Select" at bounding box center [41, 218] width 59 height 5
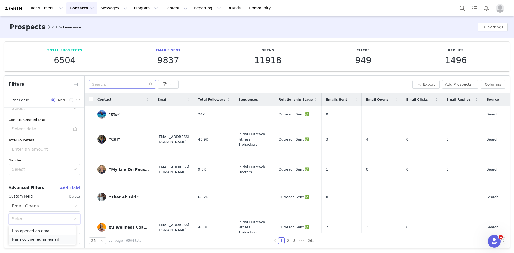
click at [35, 238] on li "Has not opened an email" at bounding box center [42, 239] width 67 height 9
click at [32, 237] on button "Apply Filters" at bounding box center [30, 238] width 42 height 11
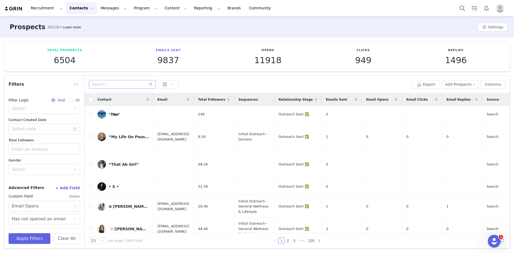
click at [74, 81] on button "button" at bounding box center [75, 84] width 9 height 9
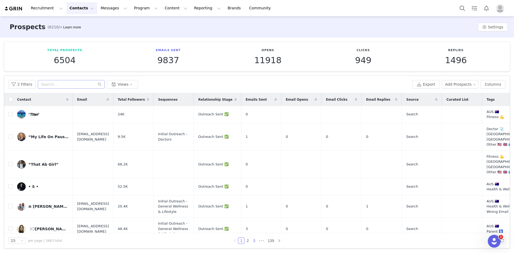
click at [251, 243] on link "3" at bounding box center [254, 241] width 6 height 6
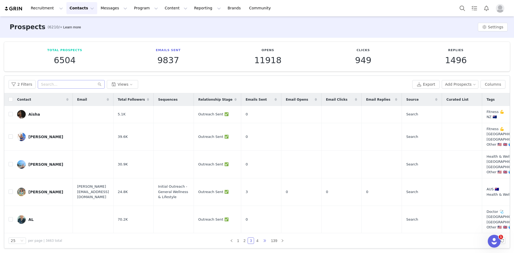
click at [264, 242] on span "•••" at bounding box center [264, 240] width 9 height 6
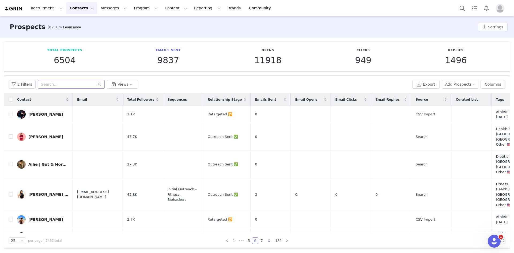
click at [265, 241] on span "•••" at bounding box center [269, 240] width 9 height 6
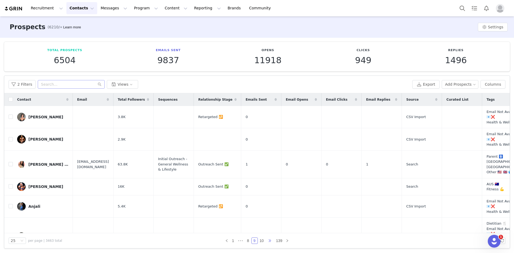
click at [266, 241] on span "•••" at bounding box center [270, 240] width 9 height 6
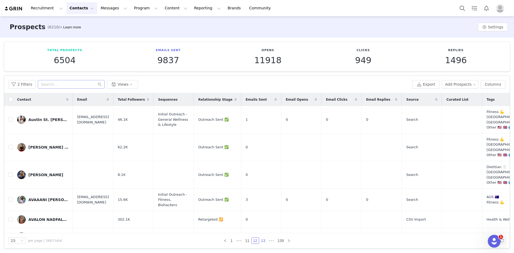
click at [260, 240] on link "13" at bounding box center [262, 241] width 7 height 6
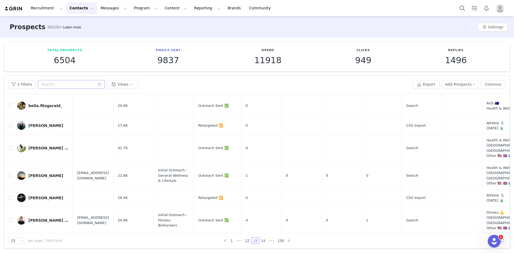
scroll to position [0, 0]
click at [262, 241] on link "14" at bounding box center [262, 240] width 7 height 6
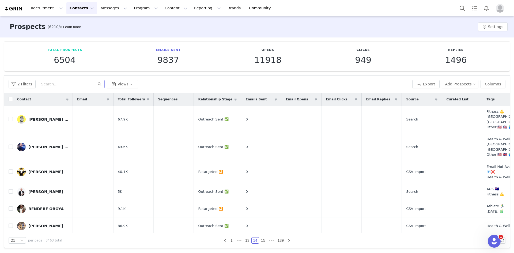
scroll to position [0, 134]
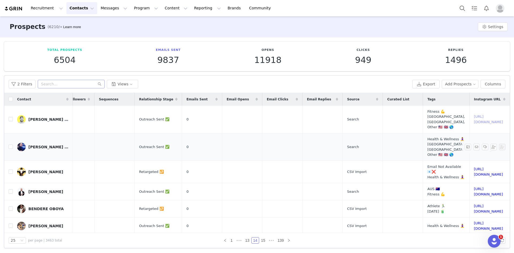
drag, startPoint x: 435, startPoint y: 117, endPoint x: 446, endPoint y: 151, distance: 36.5
drag, startPoint x: 436, startPoint y: 208, endPoint x: 437, endPoint y: 211, distance: 3.7
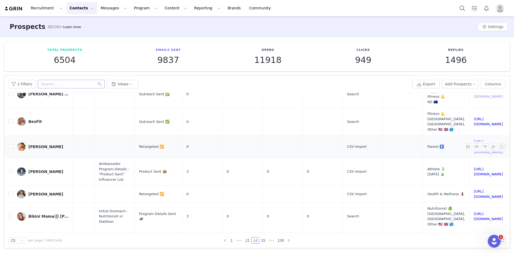
scroll to position [433, 134]
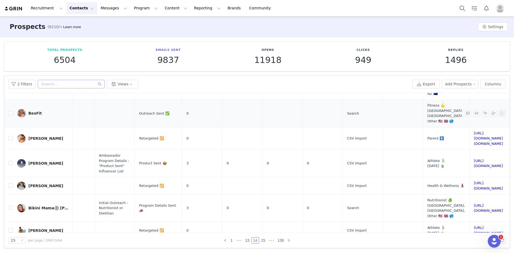
drag, startPoint x: 437, startPoint y: 100, endPoint x: 437, endPoint y: 103, distance: 3.2
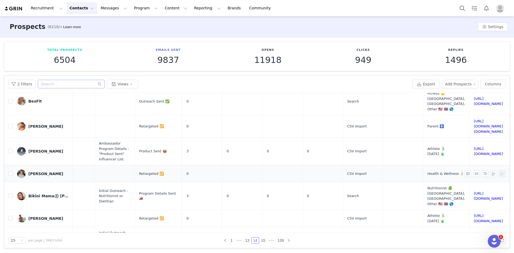
scroll to position [460, 134]
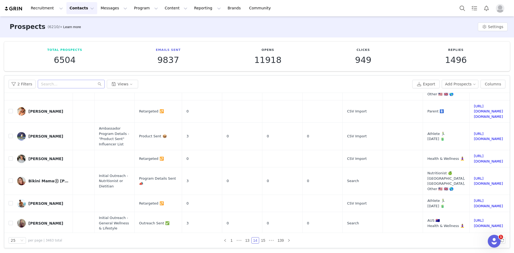
click at [474, 243] on link "[URL][DOMAIN_NAME]" at bounding box center [488, 247] width 29 height 9
click at [36, 5] on button "Recruitment Recruitment" at bounding box center [47, 8] width 39 height 12
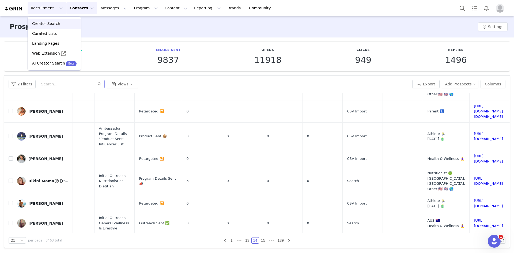
drag, startPoint x: 42, startPoint y: 22, endPoint x: 69, endPoint y: 1, distance: 33.9
click at [42, 22] on p "Creator Search" at bounding box center [46, 24] width 28 height 6
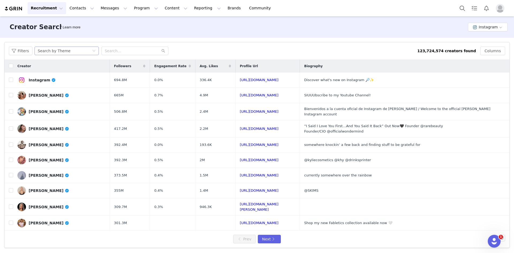
click at [49, 49] on div "Search by Theme" at bounding box center [54, 51] width 33 height 8
click at [20, 49] on button "Filters" at bounding box center [21, 51] width 24 height 9
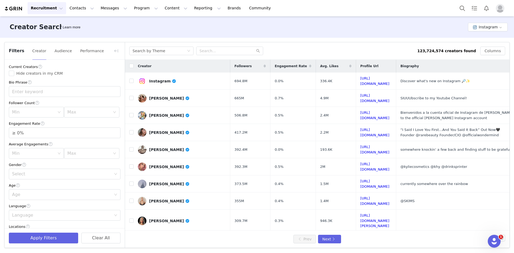
click at [26, 69] on div "Current Creators" at bounding box center [65, 67] width 112 height 6
click at [26, 73] on span "Hide creators in my CRM" at bounding box center [39, 73] width 51 height 4
click at [14, 73] on input "Hide creators in my CRM" at bounding box center [11, 73] width 5 height 5
checkbox input "true"
click at [35, 90] on input "text" at bounding box center [65, 91] width 112 height 11
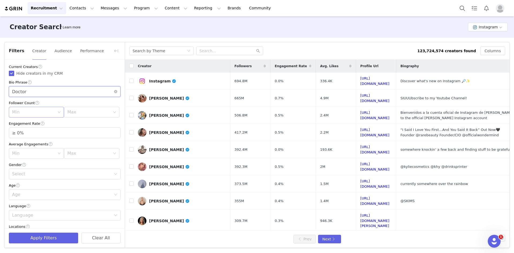
click at [32, 115] on div "Min" at bounding box center [33, 111] width 43 height 5
type input "Doctor"
click at [23, 134] on li "5k" at bounding box center [35, 133] width 53 height 9
click at [77, 115] on div "Max" at bounding box center [88, 111] width 43 height 5
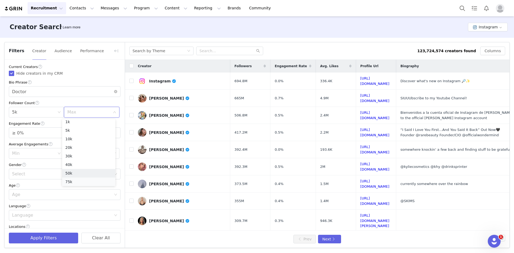
click at [72, 181] on li "75k" at bounding box center [88, 181] width 53 height 9
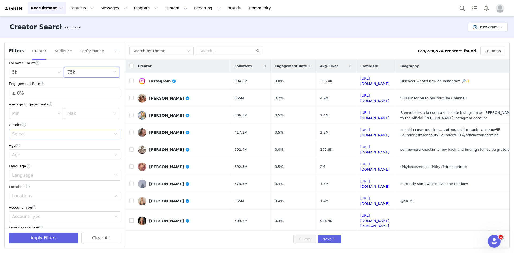
scroll to position [54, 0]
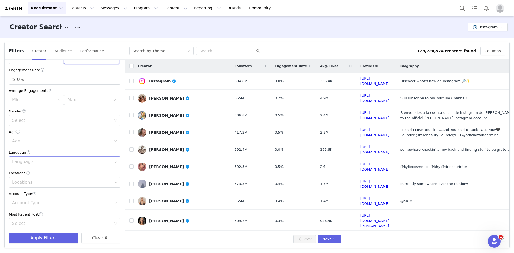
click at [33, 160] on div "Language" at bounding box center [61, 161] width 99 height 5
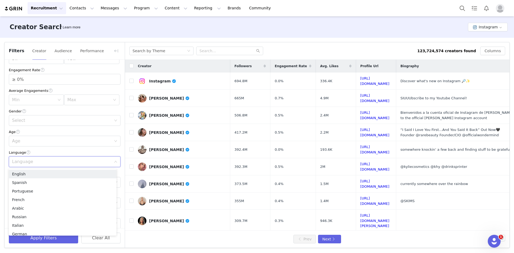
click at [33, 160] on div "Language" at bounding box center [61, 161] width 99 height 5
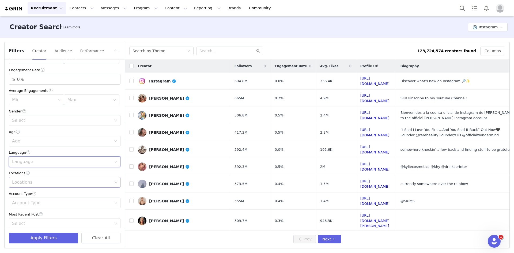
click at [29, 182] on div "Locations" at bounding box center [62, 182] width 100 height 5
type input "[GEOGRAPHIC_DATA]"
drag, startPoint x: 35, startPoint y: 194, endPoint x: 61, endPoint y: 179, distance: 29.7
click at [35, 194] on li "[GEOGRAPHIC_DATA]" at bounding box center [63, 194] width 108 height 9
click at [61, 176] on div "Locations Locations [GEOGRAPHIC_DATA]" at bounding box center [65, 178] width 112 height 17
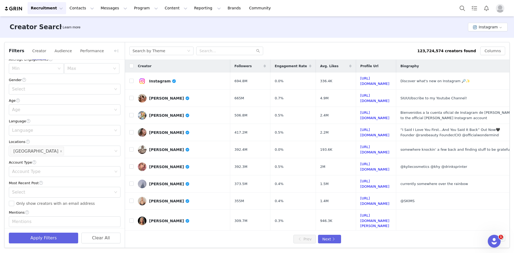
scroll to position [130, 0]
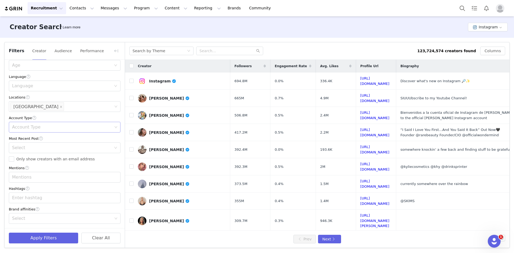
click at [41, 124] on div "Account Type" at bounding box center [62, 126] width 100 height 5
click at [34, 140] on li "Regular" at bounding box center [63, 138] width 108 height 9
click at [26, 163] on div "Current Creators Hide creators in my CRM Bio Phrase Doctor Follower Count Min 5…" at bounding box center [65, 79] width 120 height 298
click at [25, 158] on span "Only show creators with an email address" at bounding box center [55, 159] width 83 height 4
click at [14, 158] on input "Only show creators with an email address" at bounding box center [11, 158] width 5 height 5
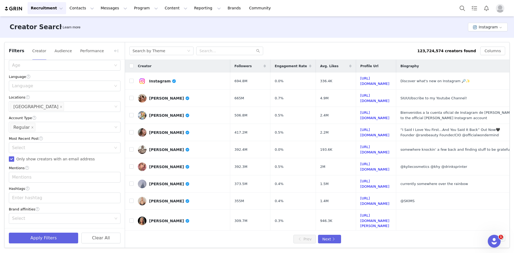
click at [25, 158] on span "Only show creators with an email address" at bounding box center [55, 159] width 83 height 4
click at [14, 158] on input "Only show creators with an email address" at bounding box center [11, 158] width 5 height 5
checkbox input "false"
click at [48, 123] on div "Account Type Regular" at bounding box center [62, 127] width 104 height 10
click at [29, 155] on li "Creator" at bounding box center [63, 155] width 108 height 9
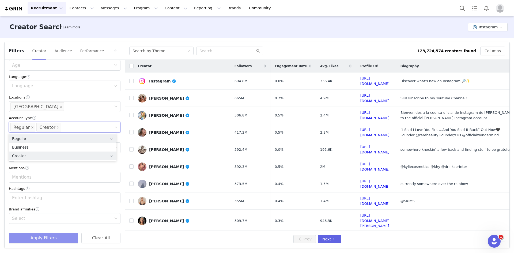
click at [39, 242] on button "Apply Filters" at bounding box center [43, 238] width 69 height 11
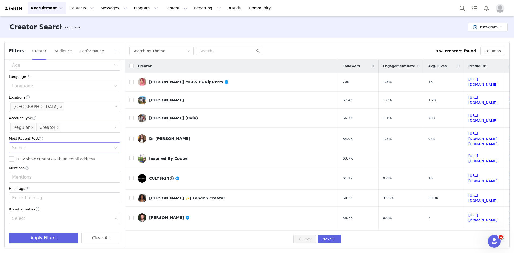
scroll to position [0, 0]
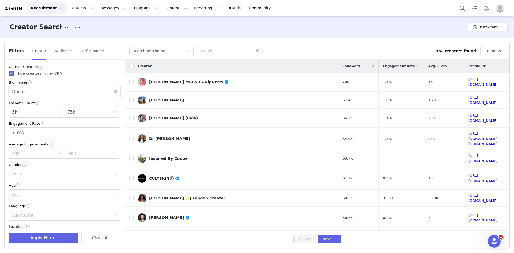
click at [18, 94] on input "Doctor" at bounding box center [65, 91] width 112 height 11
type input "physician"
click at [51, 232] on div "Apply Filters Clear All" at bounding box center [65, 238] width 120 height 20
click at [51, 237] on button "Apply Filters" at bounding box center [43, 238] width 69 height 11
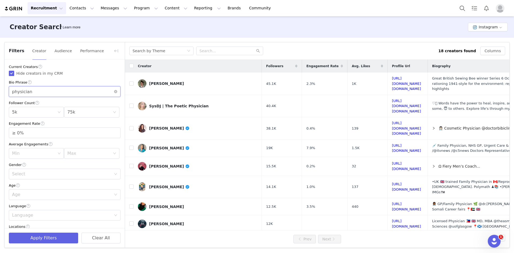
click at [24, 91] on input "physician" at bounding box center [65, 91] width 112 height 11
click at [114, 91] on icon "icon: close-circle" at bounding box center [115, 91] width 3 height 3
click at [65, 93] on input "text" at bounding box center [65, 91] width 112 height 11
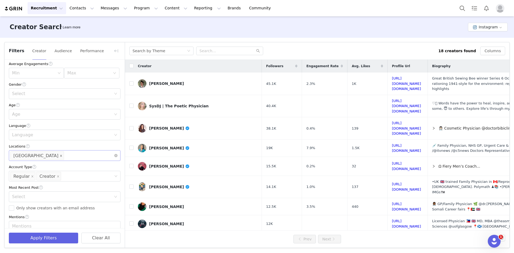
click at [60, 154] on span at bounding box center [61, 155] width 3 height 7
click at [38, 155] on div "Locations" at bounding box center [62, 155] width 100 height 5
type input "Doctor"
type input "Austra"
click at [31, 172] on li "[GEOGRAPHIC_DATA]" at bounding box center [63, 168] width 108 height 9
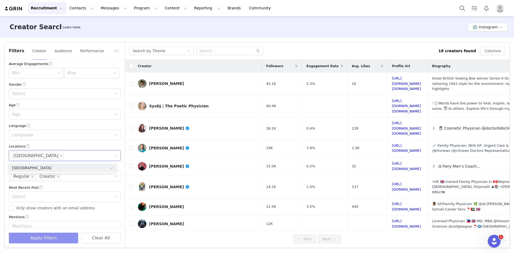
click at [51, 240] on button "Apply Filters" at bounding box center [43, 238] width 69 height 11
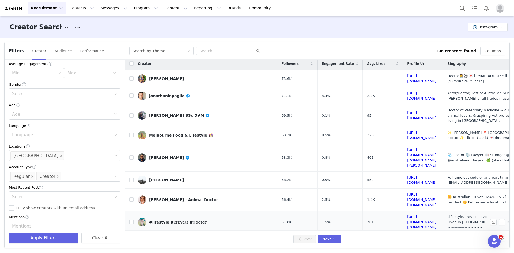
scroll to position [0, 0]
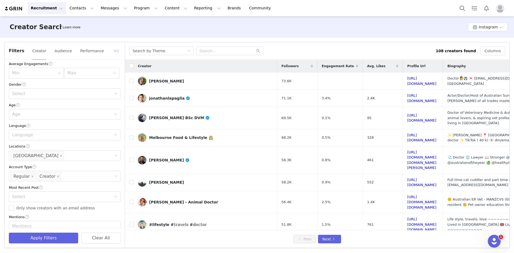
click at [116, 52] on button "button" at bounding box center [116, 51] width 9 height 9
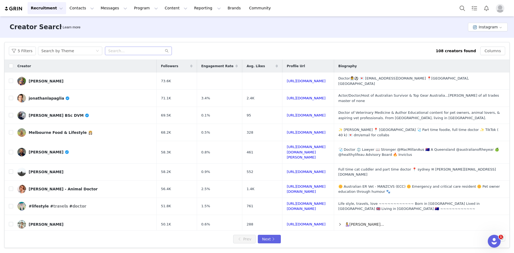
scroll to position [187, 0]
click at [10, 96] on input "checkbox" at bounding box center [11, 98] width 4 height 4
checkbox input "true"
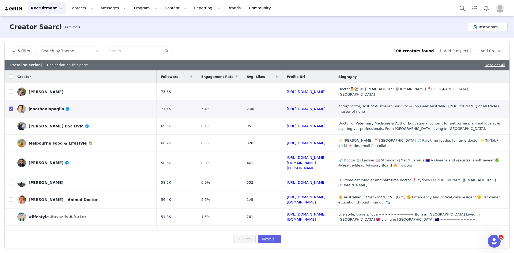
drag, startPoint x: 10, startPoint y: 122, endPoint x: 29, endPoint y: 78, distance: 48.7
click at [10, 124] on input "checkbox" at bounding box center [11, 126] width 4 height 4
checkbox input "true"
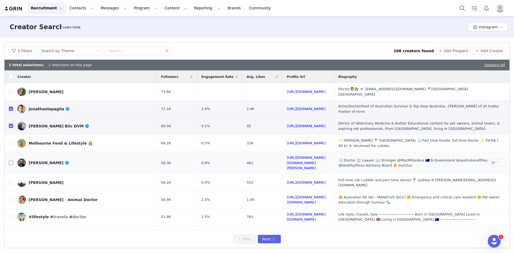
click at [11, 161] on input "checkbox" at bounding box center [11, 163] width 4 height 4
checkbox input "true"
click at [13, 197] on input "checkbox" at bounding box center [11, 199] width 4 height 4
checkbox input "true"
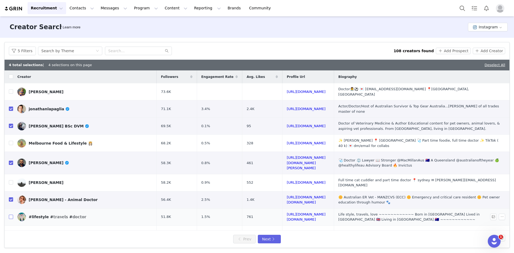
click at [12, 215] on input "checkbox" at bounding box center [11, 217] width 4 height 4
checkbox input "true"
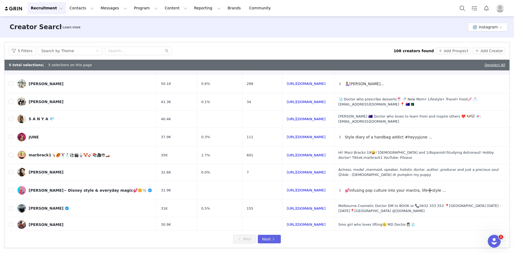
scroll to position [161, 0]
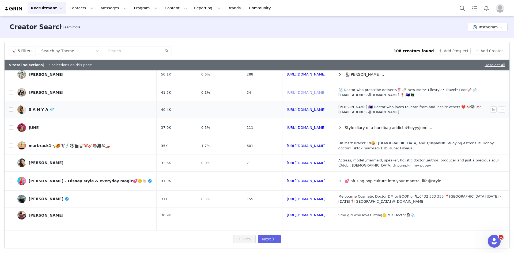
drag, startPoint x: 301, startPoint y: 83, endPoint x: 309, endPoint y: 101, distance: 19.6
drag, startPoint x: 311, startPoint y: 133, endPoint x: 314, endPoint y: 142, distance: 9.7
click at [10, 143] on input "checkbox" at bounding box center [11, 145] width 4 height 4
checkbox input "true"
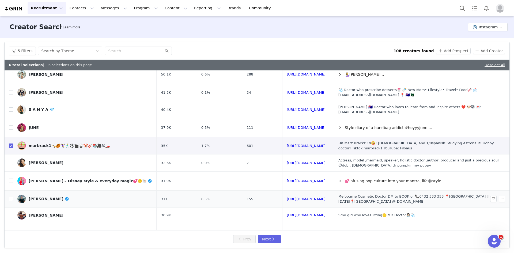
click at [12, 197] on input "checkbox" at bounding box center [11, 199] width 4 height 4
checkbox input "true"
click at [13, 233] on input "checkbox" at bounding box center [11, 235] width 4 height 4
checkbox input "true"
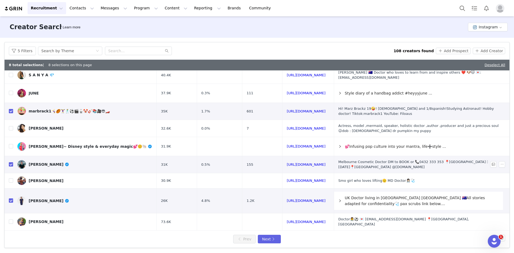
scroll to position [196, 0]
click at [273, 240] on button "Next" at bounding box center [269, 239] width 23 height 9
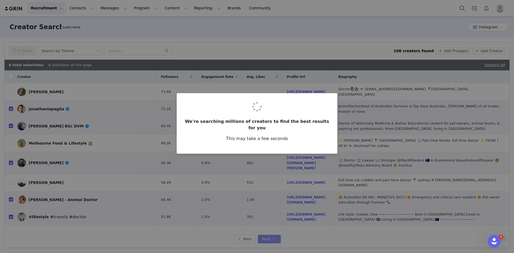
checkbox input "false"
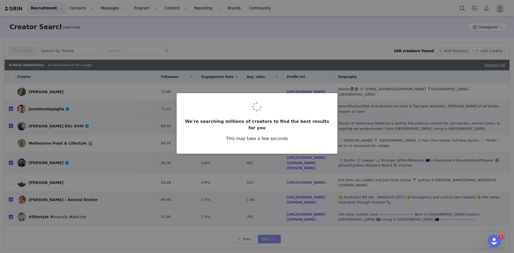
checkbox input "false"
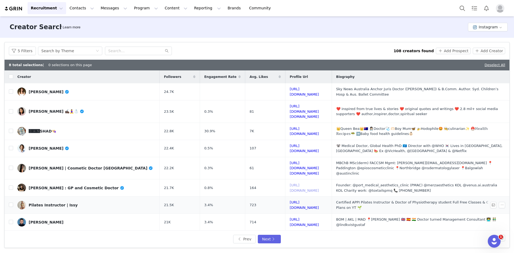
drag, startPoint x: 298, startPoint y: 177, endPoint x: 291, endPoint y: 197, distance: 21.3
click at [12, 90] on input "checkbox" at bounding box center [11, 91] width 4 height 4
checkbox input "true"
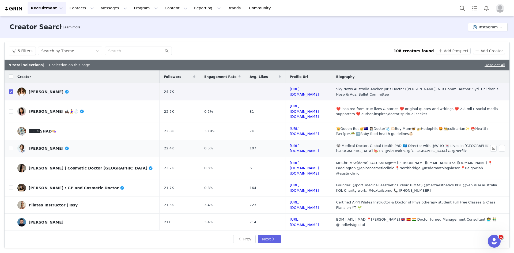
click at [11, 146] on input "checkbox" at bounding box center [11, 148] width 4 height 4
checkbox input "true"
click at [10, 166] on input "checkbox" at bounding box center [11, 168] width 4 height 4
checkbox input "true"
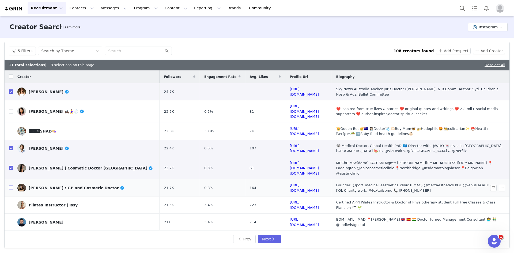
click at [10, 185] on input "checkbox" at bounding box center [11, 187] width 4 height 4
checkbox input "true"
click at [11, 203] on input "checkbox" at bounding box center [11, 205] width 4 height 4
checkbox input "true"
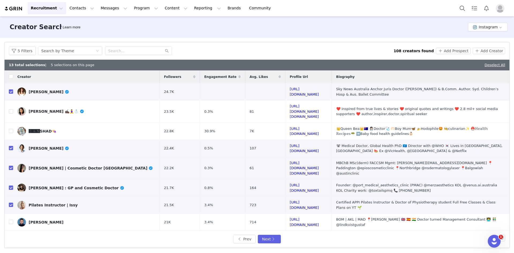
click at [10, 238] on input "checkbox" at bounding box center [11, 240] width 4 height 4
checkbox input "true"
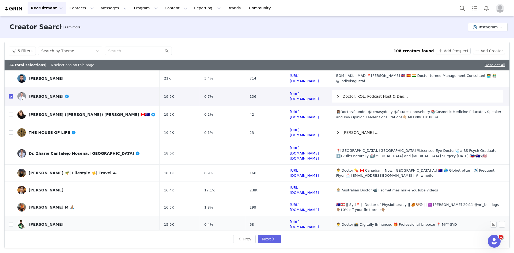
scroll to position [161, 0]
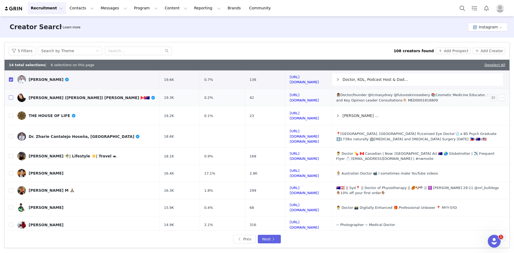
click at [12, 95] on input "checkbox" at bounding box center [11, 97] width 4 height 4
checkbox input "true"
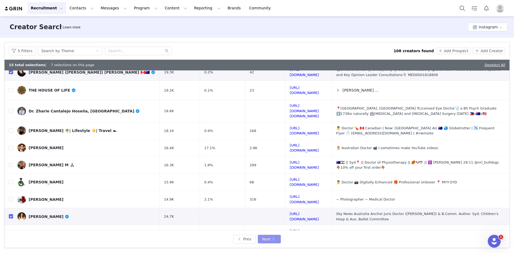
click at [272, 239] on button "Next" at bounding box center [269, 239] width 23 height 9
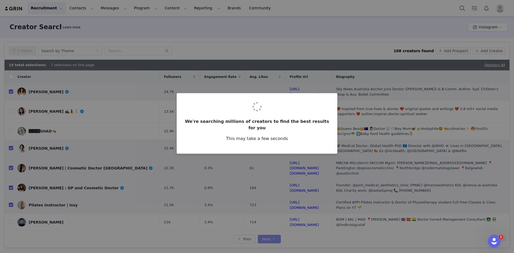
checkbox input "false"
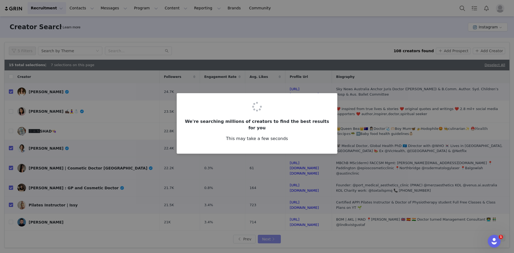
checkbox input "false"
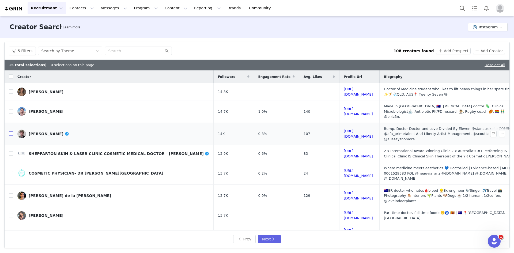
click at [11, 131] on input "checkbox" at bounding box center [11, 133] width 4 height 4
checkbox input "true"
click at [10, 193] on input "checkbox" at bounding box center [11, 195] width 4 height 4
checkbox input "true"
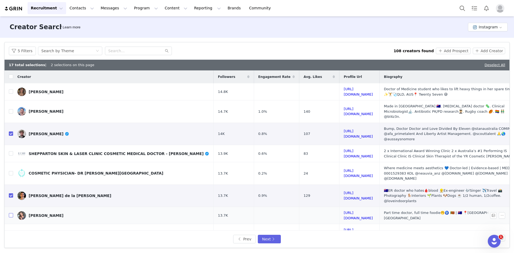
click at [12, 213] on input "checkbox" at bounding box center [11, 215] width 4 height 4
checkbox input "true"
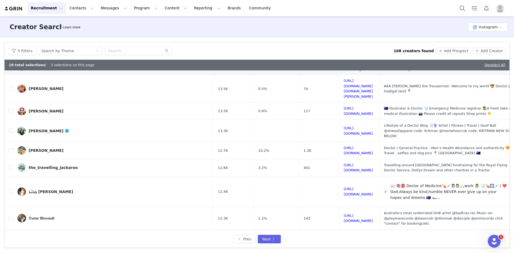
scroll to position [148, 0]
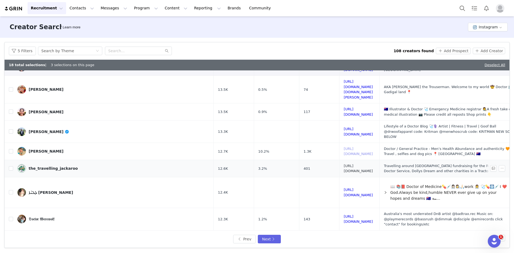
drag, startPoint x: 343, startPoint y: 114, endPoint x: 360, endPoint y: 132, distance: 24.8
click at [11, 129] on input "checkbox" at bounding box center [11, 131] width 4 height 4
checkbox input "true"
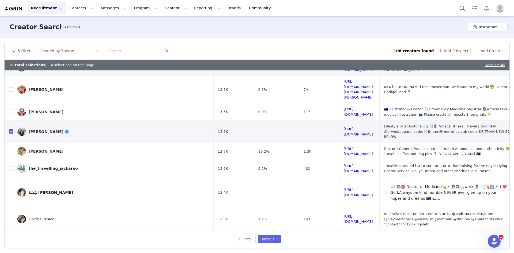
click at [12, 237] on input "checkbox" at bounding box center [11, 239] width 4 height 4
checkbox input "true"
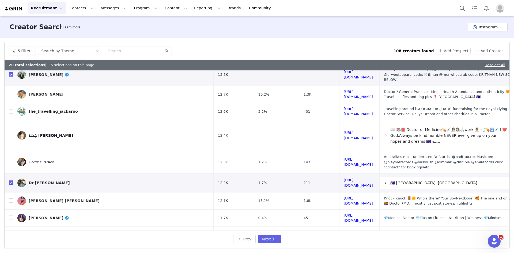
scroll to position [215, 0]
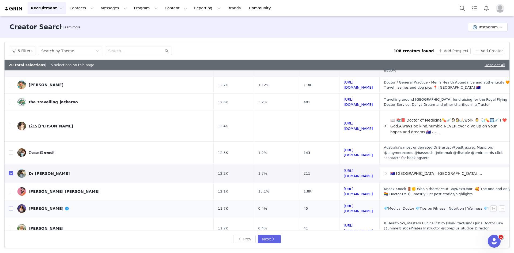
drag, startPoint x: 11, startPoint y: 169, endPoint x: 12, endPoint y: 163, distance: 6.3
click at [11, 206] on input "checkbox" at bounding box center [11, 208] width 4 height 4
checkbox input "true"
click at [273, 238] on button "Next" at bounding box center [269, 239] width 23 height 9
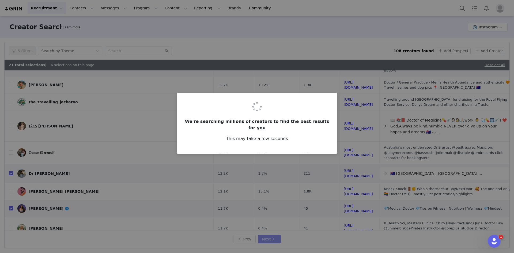
scroll to position [0, 0]
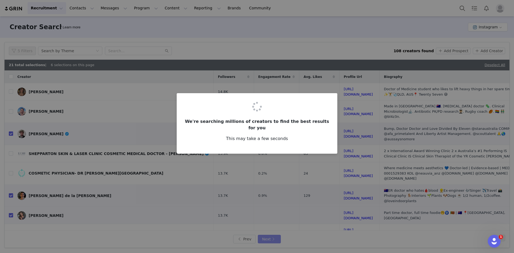
checkbox input "false"
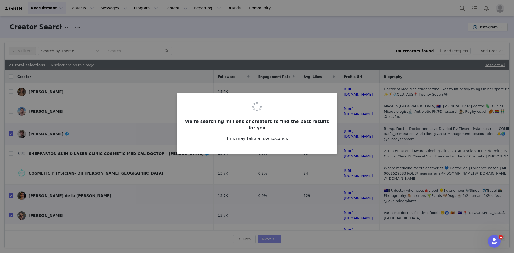
checkbox input "false"
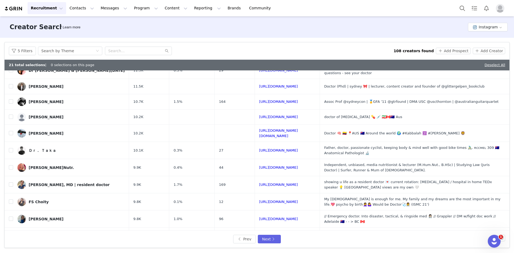
scroll to position [22, 0]
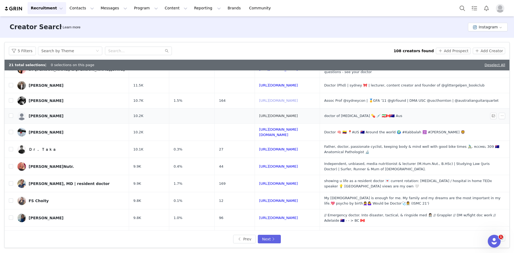
drag, startPoint x: 286, startPoint y: 98, endPoint x: 285, endPoint y: 115, distance: 16.9
drag, startPoint x: 281, startPoint y: 128, endPoint x: 279, endPoint y: 135, distance: 7.2
drag, startPoint x: 275, startPoint y: 164, endPoint x: 272, endPoint y: 171, distance: 7.7
click at [11, 84] on input "checkbox" at bounding box center [11, 85] width 4 height 4
checkbox input "true"
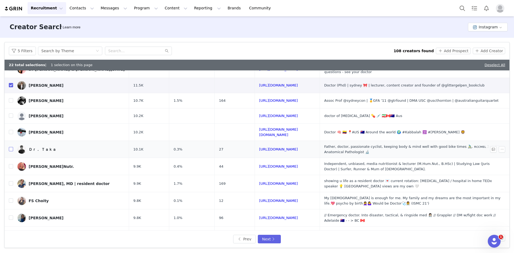
click at [12, 147] on input "checkbox" at bounding box center [11, 149] width 4 height 4
checkbox input "true"
click at [11, 164] on input "checkbox" at bounding box center [11, 166] width 4 height 4
checkbox input "true"
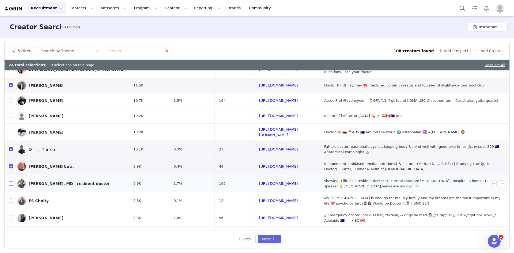
click at [10, 181] on input "checkbox" at bounding box center [11, 183] width 4 height 4
checkbox input "true"
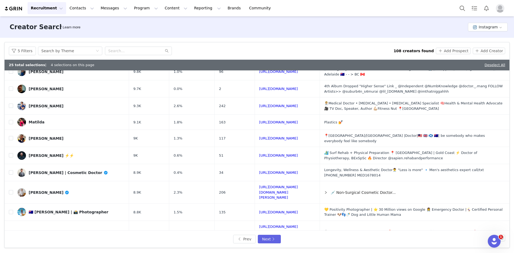
scroll to position [170, 0]
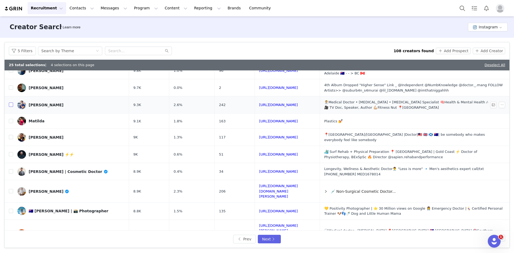
click at [11, 103] on input "checkbox" at bounding box center [11, 105] width 4 height 4
checkbox input "true"
click at [11, 152] on input "checkbox" at bounding box center [11, 154] width 4 height 4
checkbox input "true"
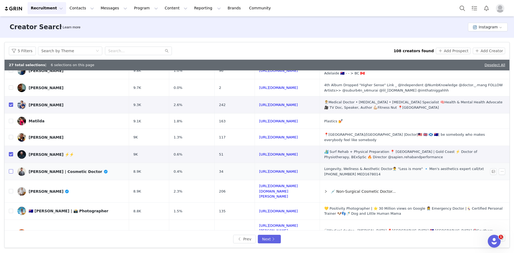
click at [11, 169] on input "checkbox" at bounding box center [11, 171] width 4 height 4
checkbox input "true"
click at [11, 209] on input "checkbox" at bounding box center [11, 211] width 4 height 4
checkbox input "true"
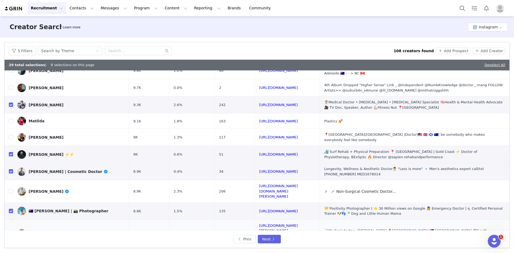
click at [11, 231] on input "checkbox" at bounding box center [11, 233] width 4 height 4
checkbox input "true"
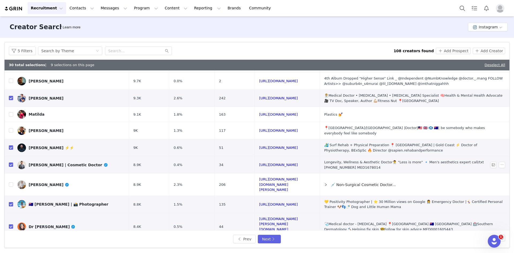
scroll to position [182, 0]
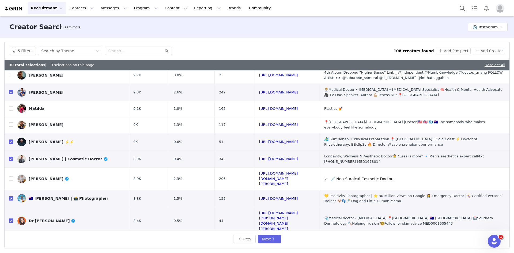
click at [261, 235] on td "[URL][DOMAIN_NAME]" at bounding box center [287, 243] width 65 height 17
click at [262, 241] on link "[URL][DOMAIN_NAME]" at bounding box center [278, 243] width 39 height 4
click at [12, 241] on input "checkbox" at bounding box center [11, 243] width 4 height 4
checkbox input "true"
click at [270, 240] on button "Next" at bounding box center [269, 239] width 23 height 9
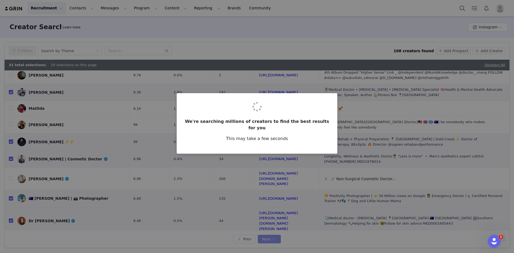
scroll to position [0, 0]
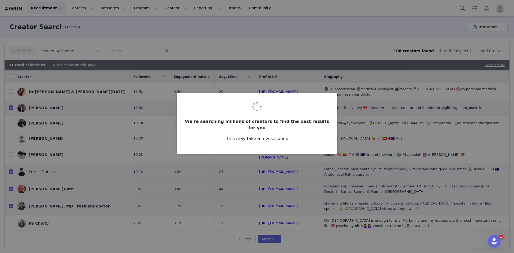
checkbox input "false"
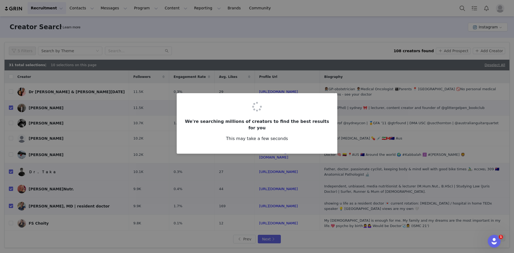
checkbox input "false"
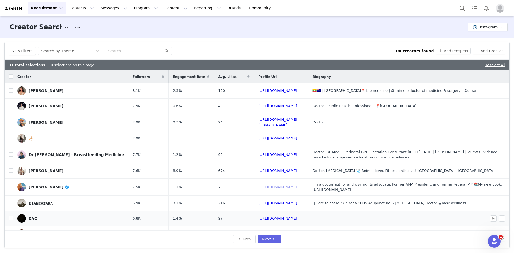
drag, startPoint x: 275, startPoint y: 185, endPoint x: 271, endPoint y: 212, distance: 27.6
click at [11, 186] on input "checkbox" at bounding box center [11, 187] width 4 height 4
checkbox input "true"
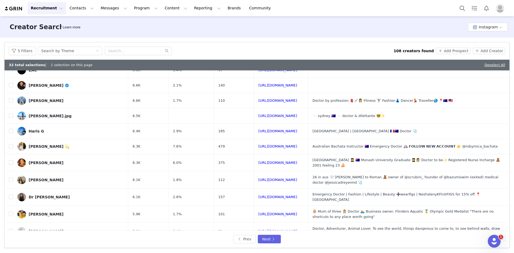
scroll to position [149, 0]
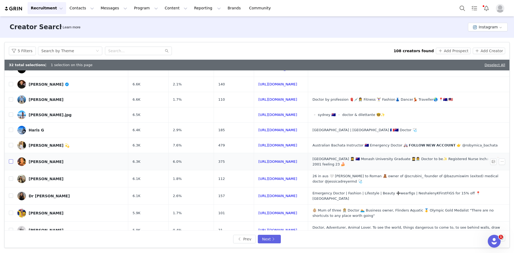
click at [11, 159] on input "checkbox" at bounding box center [11, 161] width 4 height 4
checkbox input "true"
click at [11, 176] on input "checkbox" at bounding box center [11, 178] width 4 height 4
checkbox input "true"
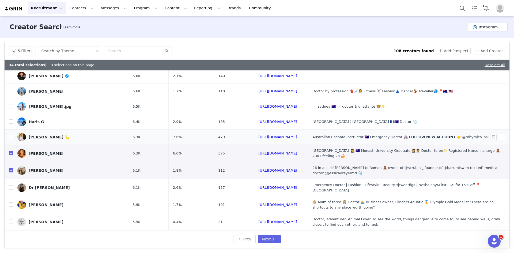
scroll to position [165, 0]
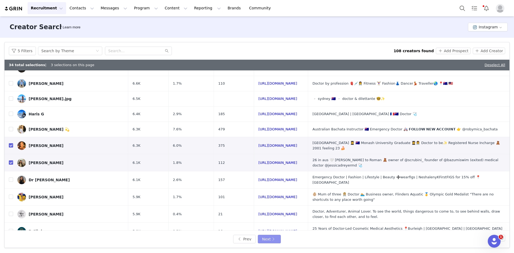
click at [266, 240] on button "Next" at bounding box center [269, 239] width 23 height 9
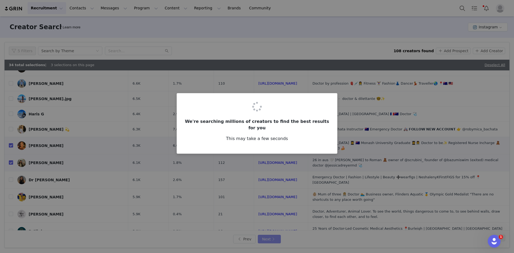
scroll to position [0, 0]
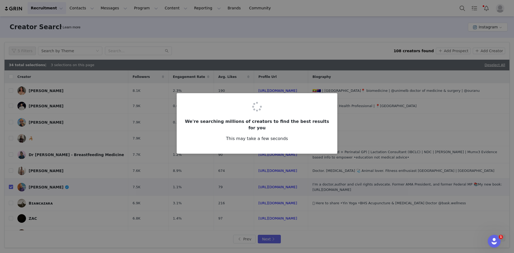
checkbox input "false"
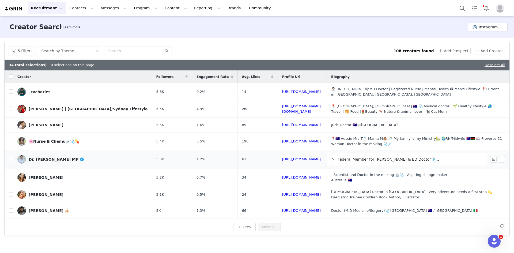
click at [11, 158] on input "checkbox" at bounding box center [11, 159] width 4 height 4
checkbox input "true"
click at [11, 192] on input "checkbox" at bounding box center [11, 194] width 4 height 4
checkbox input "true"
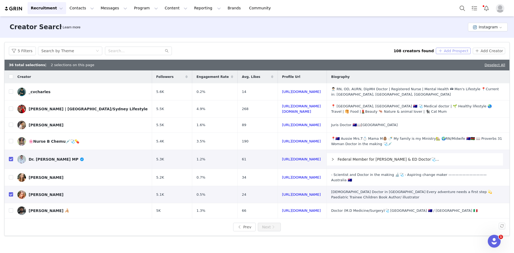
click at [453, 52] on button "Add Prospect" at bounding box center [453, 51] width 35 height 6
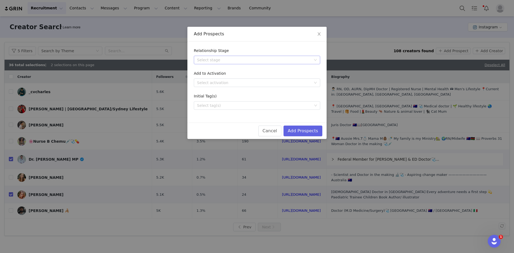
click at [227, 59] on div "Select stage" at bounding box center [254, 59] width 114 height 5
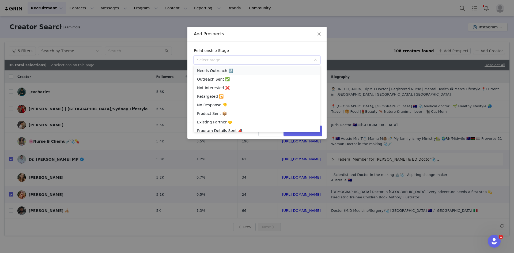
click at [215, 71] on li "Needs Outreach 🔜" at bounding box center [257, 70] width 126 height 9
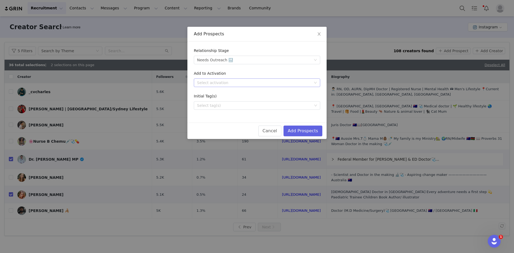
click at [207, 84] on div "Select activation" at bounding box center [254, 82] width 114 height 5
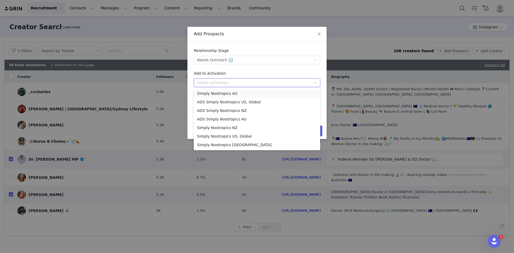
click at [226, 95] on li "Simply Nootropics AU" at bounding box center [257, 93] width 126 height 9
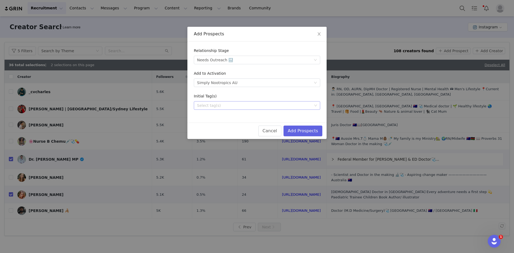
click at [222, 104] on div "Select tag(s)" at bounding box center [254, 105] width 115 height 5
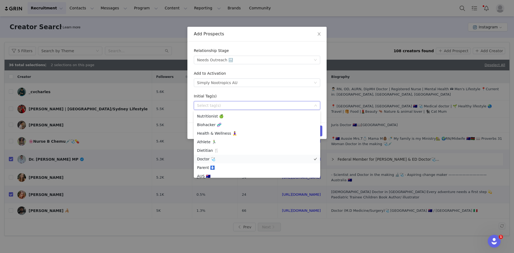
click at [211, 159] on li "Doctor 🩺" at bounding box center [257, 159] width 126 height 9
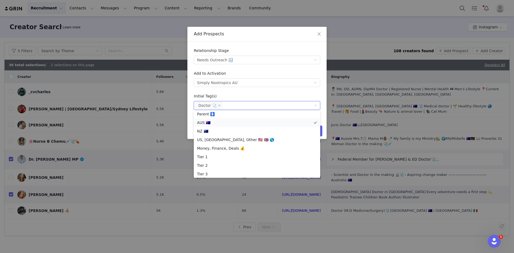
click at [218, 120] on li "AUS 🇦🇺" at bounding box center [257, 122] width 126 height 9
click at [263, 92] on form "Relationship Stage Select stage Needs Outreach 🔜 Add to Activation Select activ…" at bounding box center [257, 79] width 126 height 62
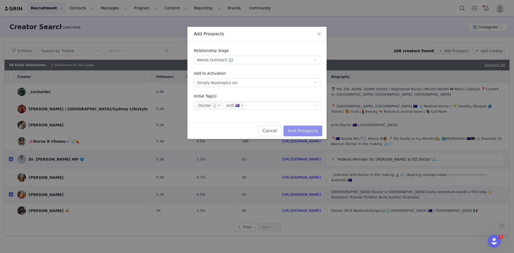
click at [319, 134] on button "Add Prospects" at bounding box center [302, 131] width 39 height 11
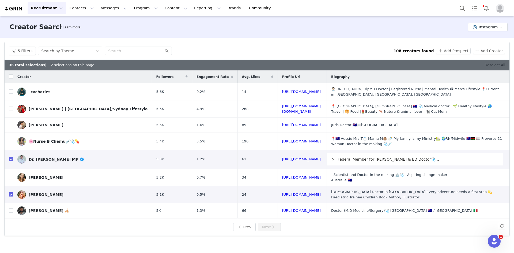
click at [499, 66] on link "Deselect All" at bounding box center [494, 65] width 21 height 4
checkbox input "false"
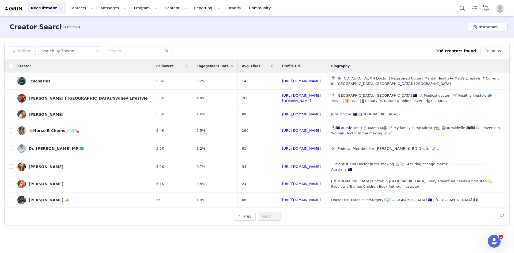
click at [25, 48] on button "5 Filters" at bounding box center [22, 51] width 27 height 9
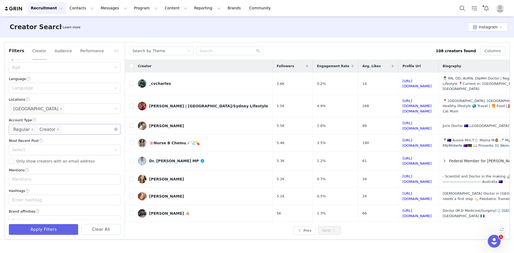
scroll to position [95, 0]
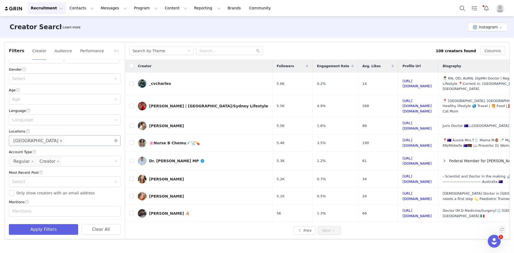
click at [60, 140] on icon "icon: close" at bounding box center [61, 140] width 3 height 3
click at [40, 139] on div "Locations" at bounding box center [62, 140] width 100 height 5
type input "[GEOGRAPHIC_DATA]"
click at [28, 153] on li "[GEOGRAPHIC_DATA]" at bounding box center [63, 153] width 108 height 9
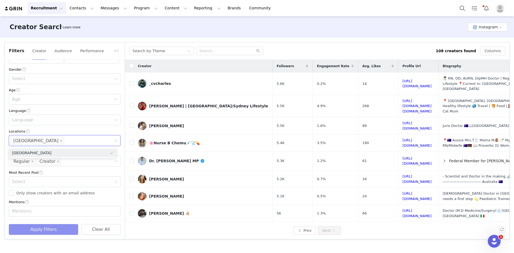
click at [46, 224] on button "Apply Filters" at bounding box center [43, 229] width 69 height 11
